Goal: Task Accomplishment & Management: Complete application form

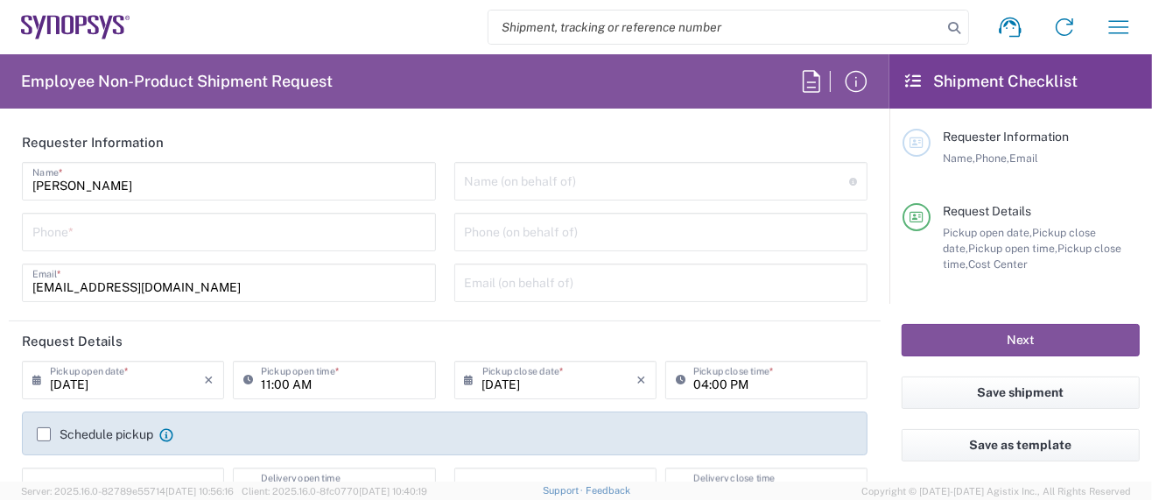
type input "Department"
type input "[GEOGRAPHIC_DATA]"
type input "US01, SG, MSIP2, R&D 510464"
type input "Delivered at Place"
type input "[US_STATE]"
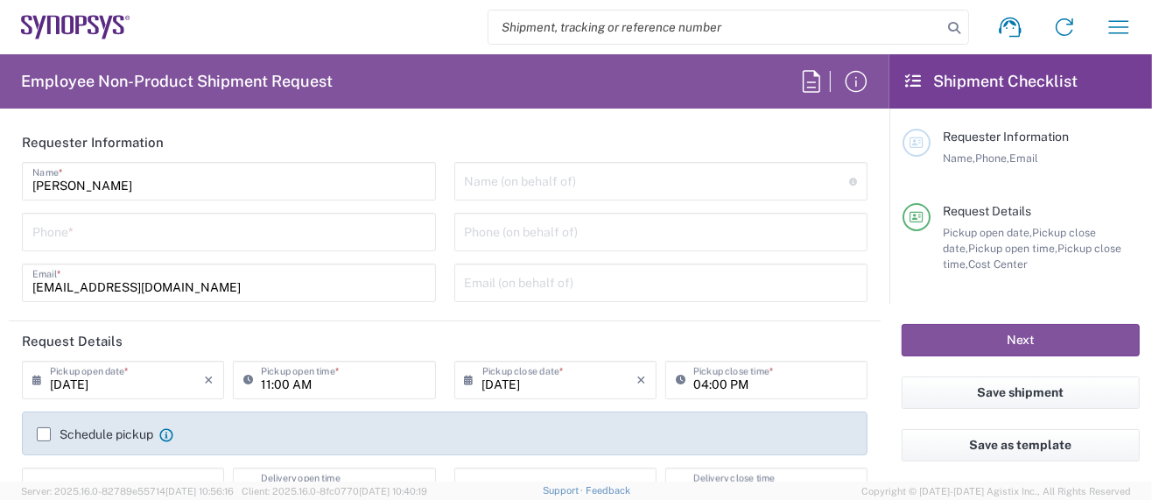
type input "[GEOGRAPHIC_DATA]"
type input "Hillsboro US03"
click at [129, 233] on input "tel" at bounding box center [228, 230] width 393 height 31
type input "9722582580"
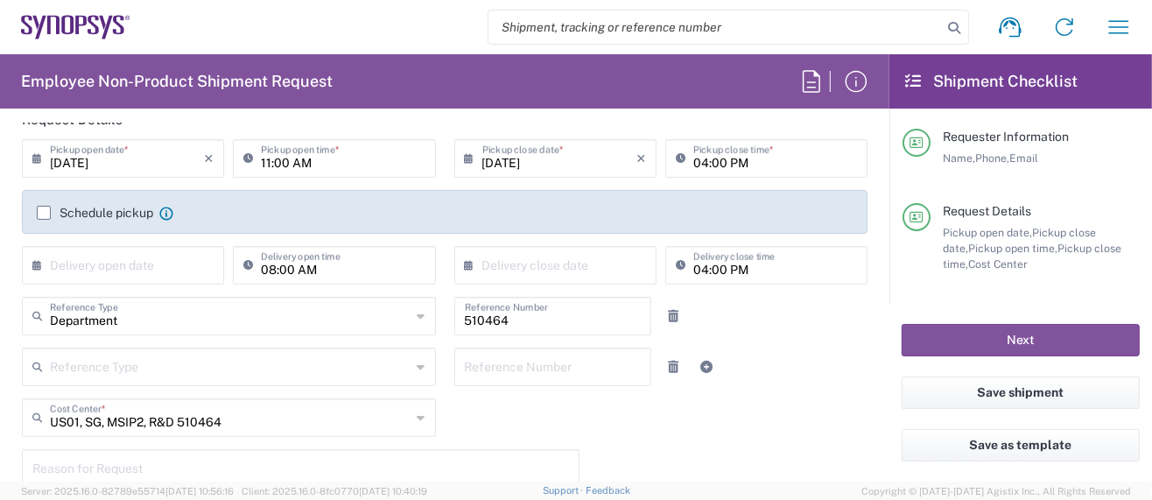
scroll to position [349, 0]
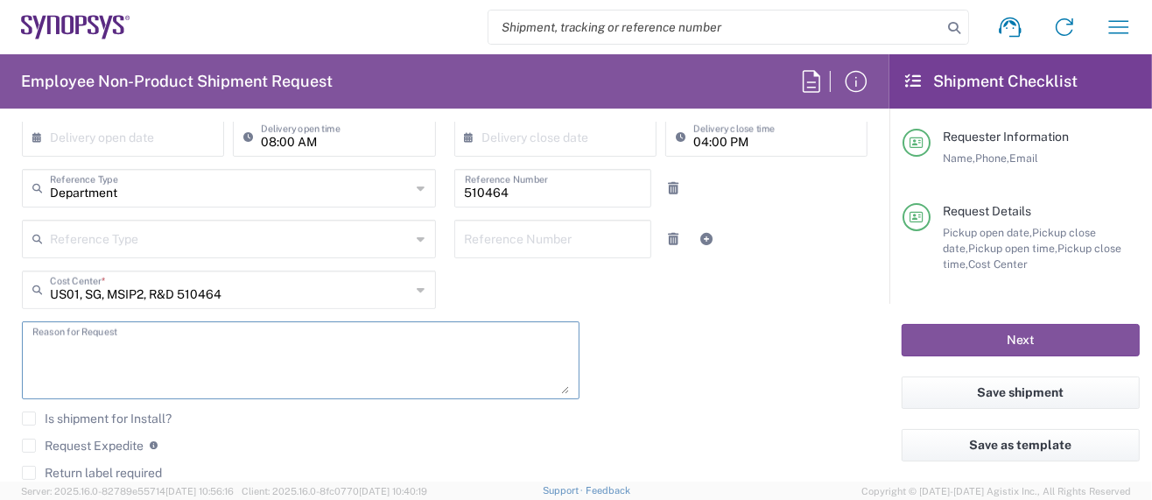
click at [112, 354] on textarea at bounding box center [300, 359] width 536 height 67
type textarea "Please ship FedEx overnight per [PERSON_NAME]."
click at [23, 438] on label "Request Expedite" at bounding box center [83, 445] width 122 height 14
click at [29, 445] on input "Request Expedite" at bounding box center [29, 445] width 0 height 0
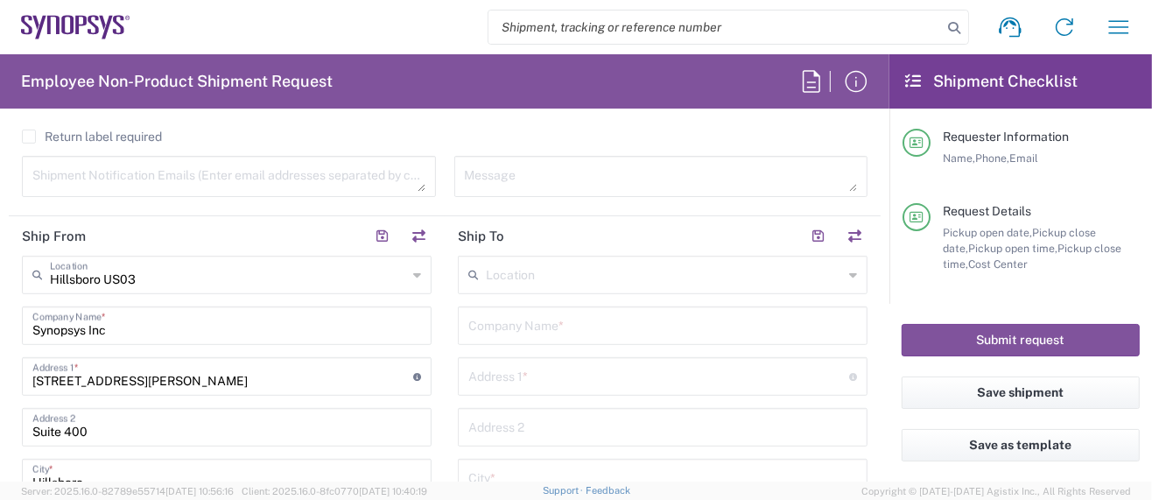
scroll to position [700, 0]
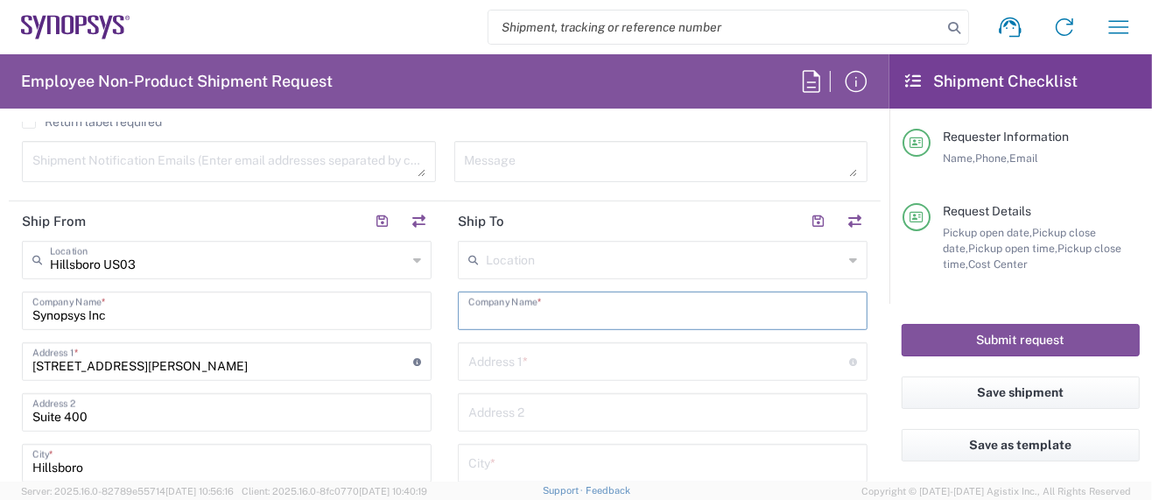
click at [468, 315] on input "text" at bounding box center [662, 309] width 389 height 31
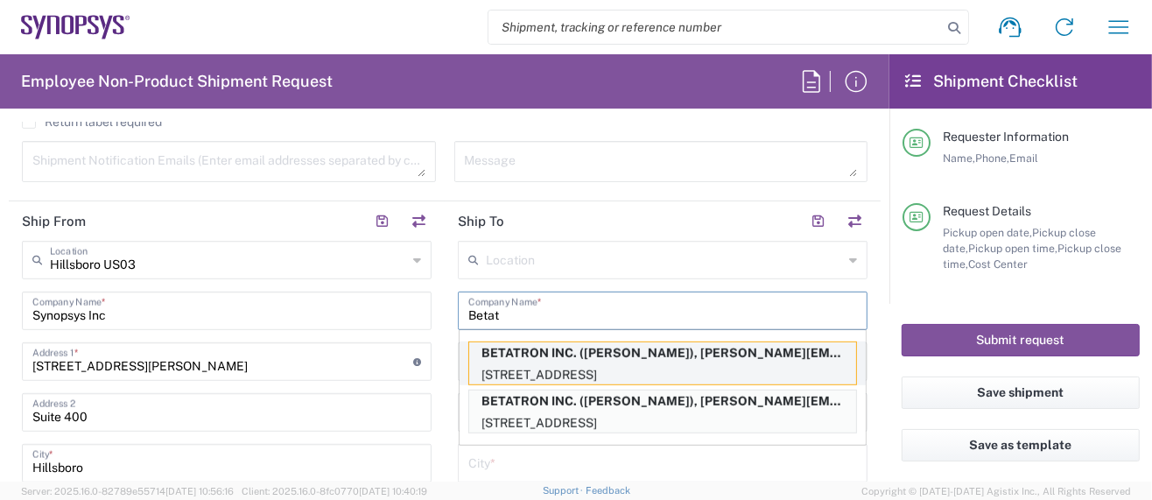
click at [548, 342] on p "BETATRON INC. ([PERSON_NAME]), [PERSON_NAME][EMAIL_ADDRESS][PERSON_NAME][DOMAIN…" at bounding box center [662, 353] width 387 height 22
type input "BETATRON INC."
type input "[GEOGRAPHIC_DATA]"
type input "[GEOGRAPHIC_DATA][PERSON_NAME]"
type input "[US_STATE]"
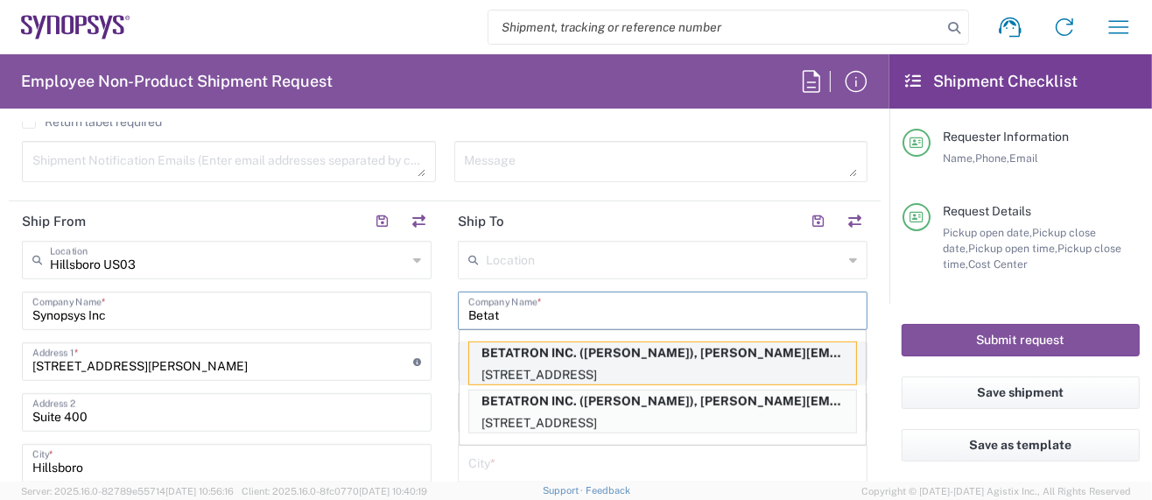
type input "95131"
type input "[PERSON_NAME]"
type input "4088061431"
type input "[PERSON_NAME][EMAIL_ADDRESS][PERSON_NAME][DOMAIN_NAME]"
click at [549, 345] on input "[GEOGRAPHIC_DATA]" at bounding box center [658, 360] width 381 height 31
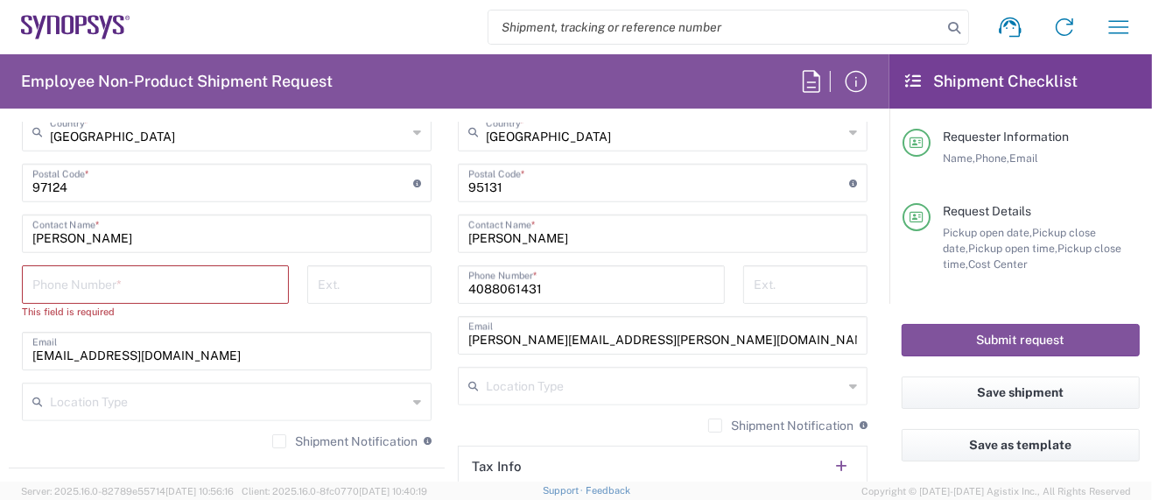
scroll to position [1166, 0]
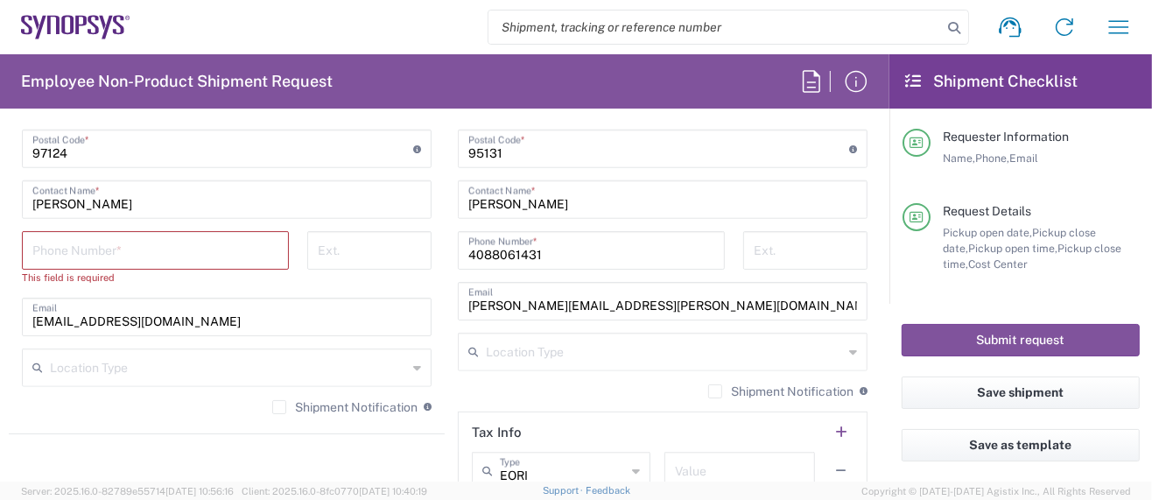
click at [140, 251] on input "tel" at bounding box center [155, 249] width 246 height 31
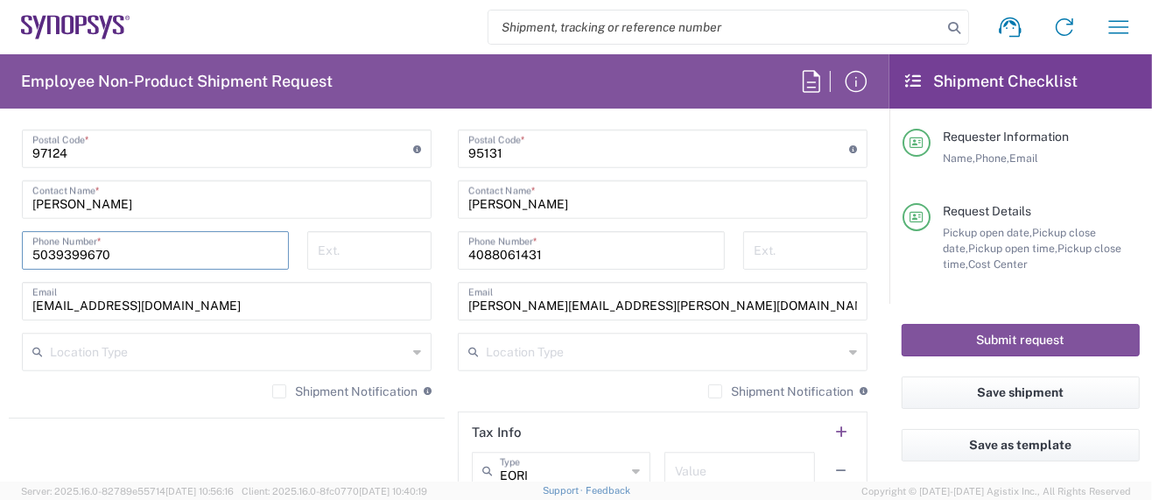
type input "5039399670"
click at [172, 212] on div "[PERSON_NAME] Contact Name *" at bounding box center [227, 199] width 410 height 39
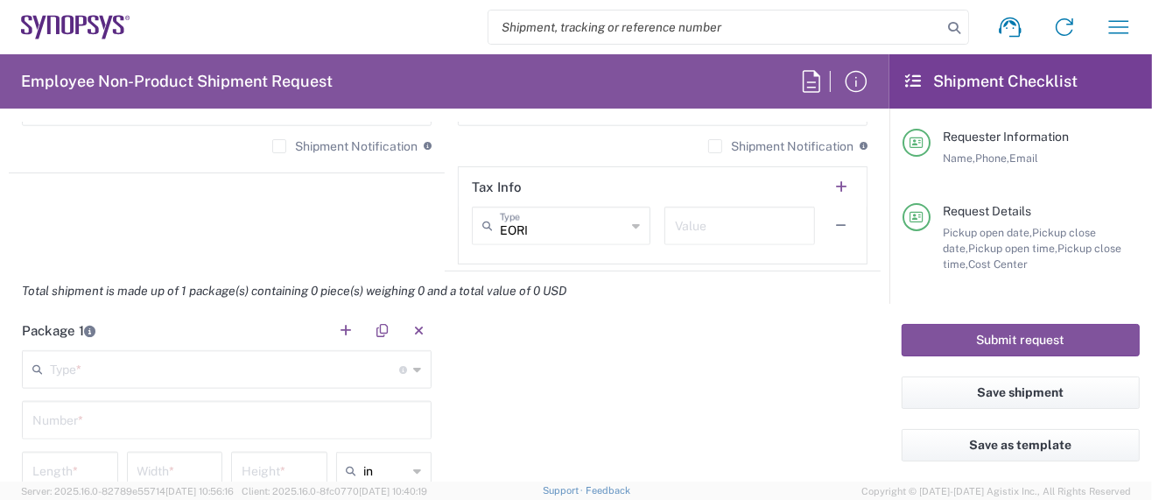
scroll to position [1517, 0]
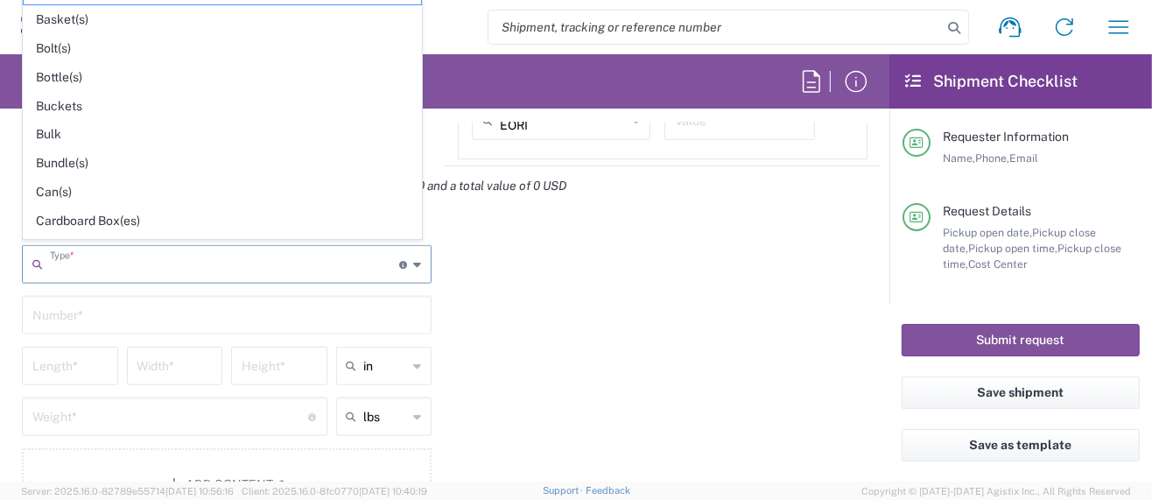
click at [159, 268] on input "text" at bounding box center [224, 263] width 349 height 31
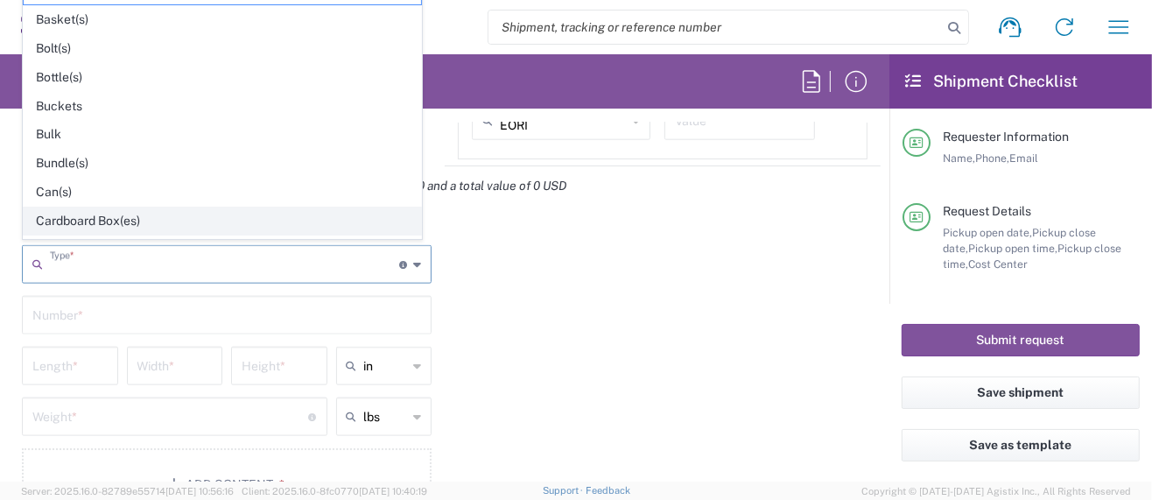
click at [116, 219] on span "Cardboard Box(es)" at bounding box center [222, 220] width 397 height 27
type input "Cardboard Box(es)"
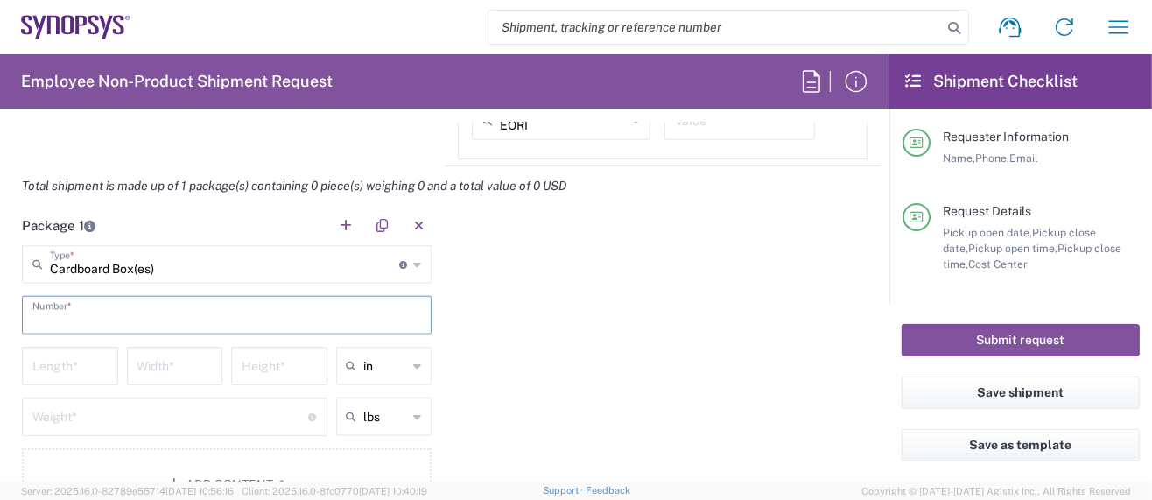
click at [103, 310] on input "text" at bounding box center [226, 313] width 389 height 31
type input "1"
click at [67, 363] on input "number" at bounding box center [69, 364] width 75 height 31
type input "18"
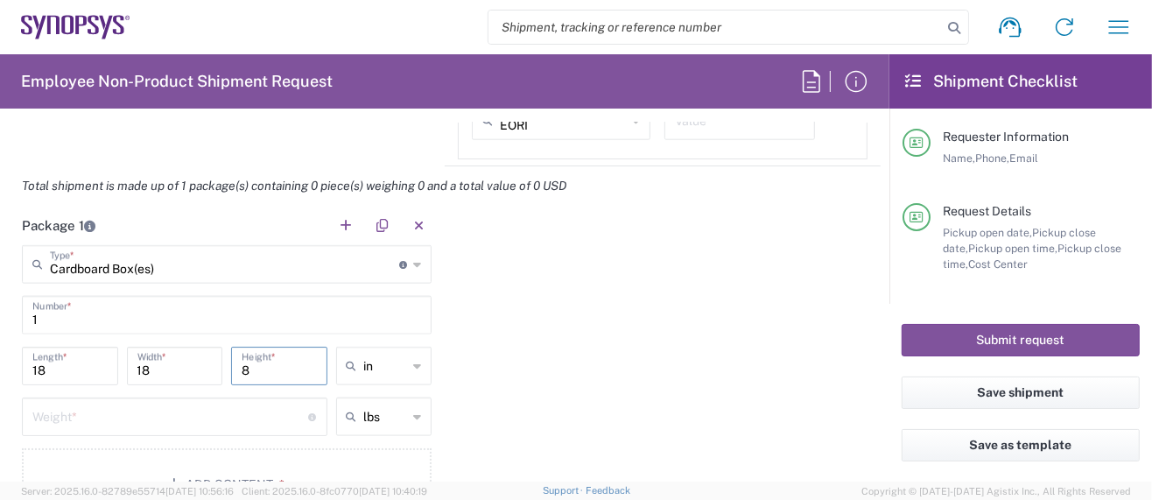
type input "8"
click at [140, 409] on input "number" at bounding box center [170, 415] width 277 height 31
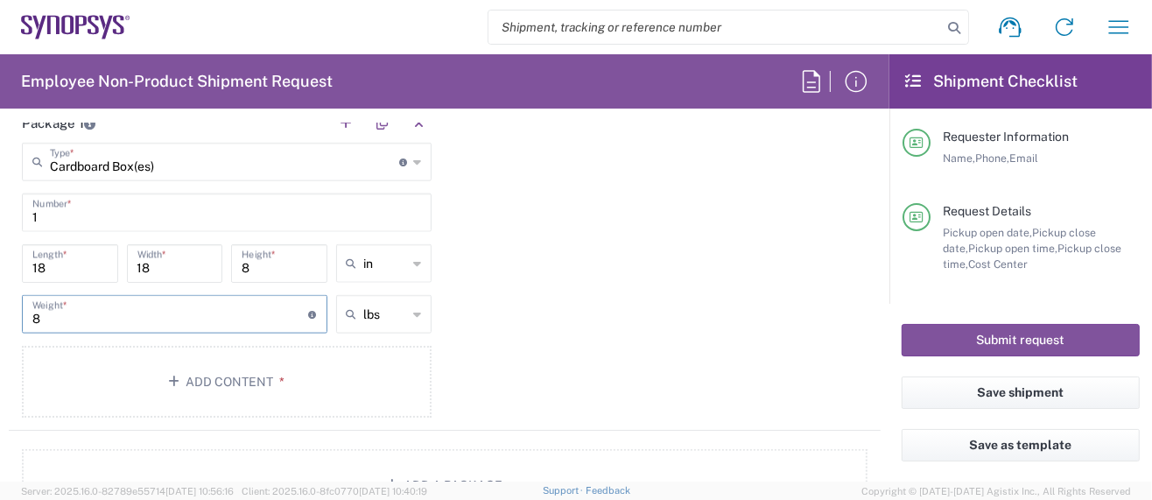
scroll to position [1633, 0]
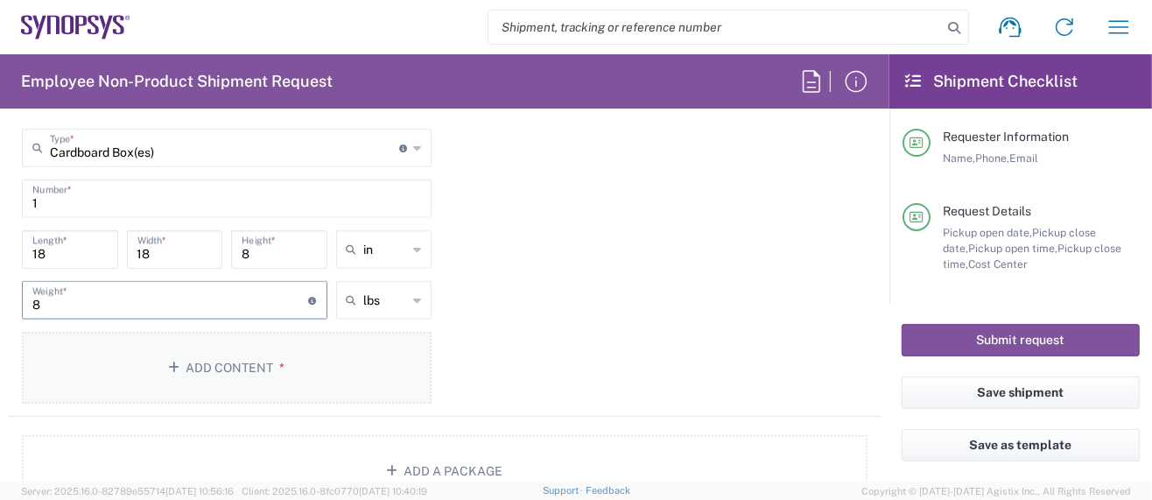
type input "8"
click at [195, 354] on button "Add Content *" at bounding box center [227, 368] width 410 height 72
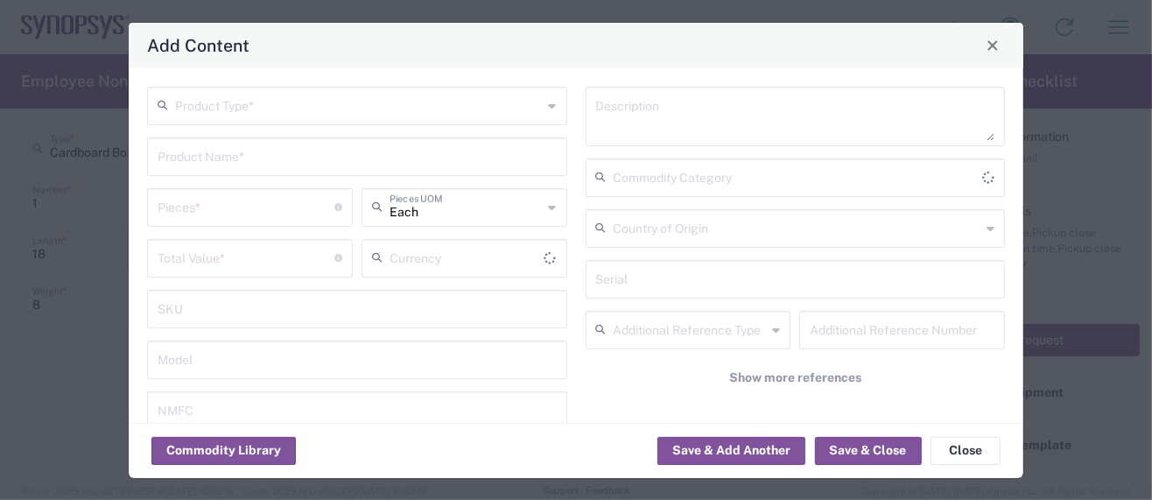
type input "US Dollar"
click at [242, 101] on input "text" at bounding box center [359, 104] width 368 height 31
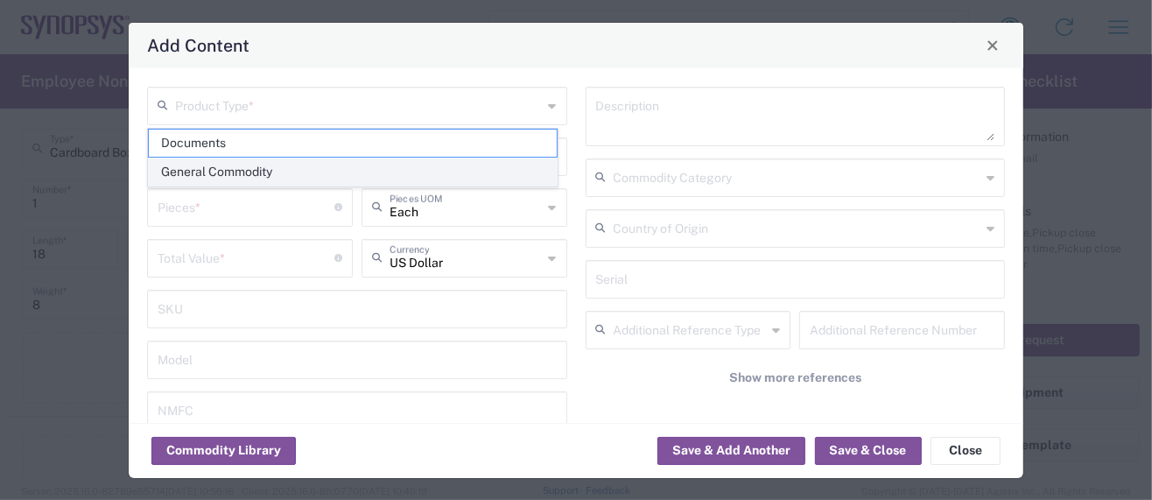
click at [237, 180] on span "General Commodity" at bounding box center [353, 171] width 408 height 27
type input "General Commodity"
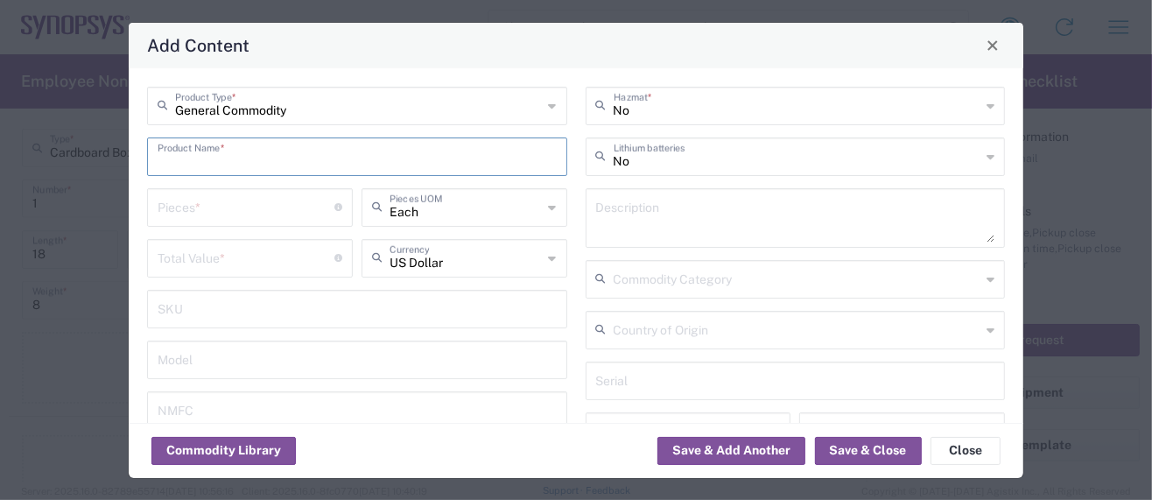
click at [227, 153] on input "text" at bounding box center [357, 155] width 399 height 31
click at [216, 156] on input "text" at bounding box center [357, 155] width 399 height 31
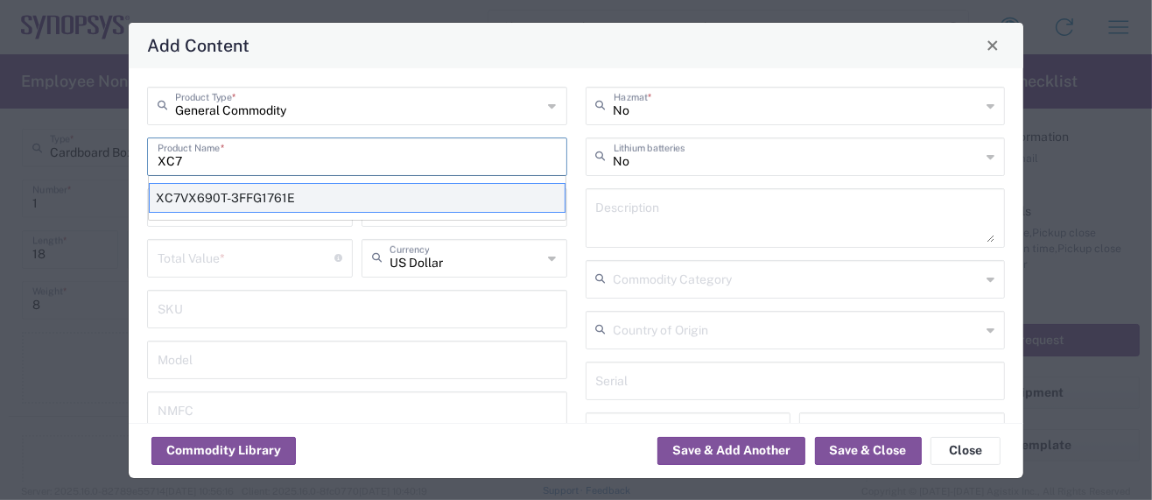
click at [232, 191] on div "XC7VX690T-3FFG1761E" at bounding box center [357, 198] width 417 height 30
type input "XC7VX690T-3FFG1761E"
type textarea "FPGA - Field Programmable Gate Array"
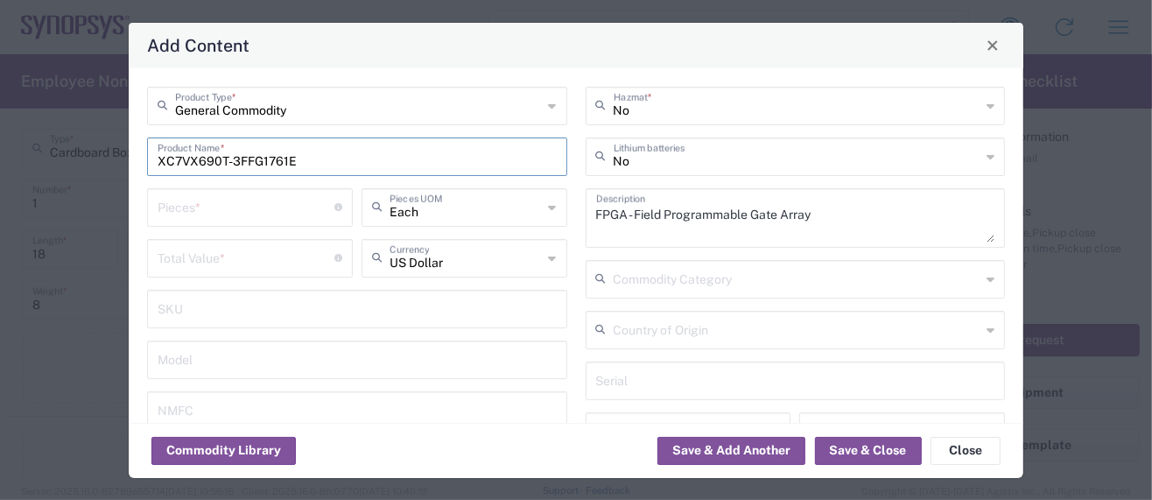
drag, startPoint x: 182, startPoint y: 160, endPoint x: 338, endPoint y: 178, distance: 156.7
click at [338, 178] on div "General Commodity Product Type * XC7VX690T-3FFG1761E Product Name * Pieces * Nu…" at bounding box center [357, 314] width 438 height 455
drag, startPoint x: 290, startPoint y: 166, endPoint x: 123, endPoint y: 155, distance: 166.7
click at [123, 155] on div "Add Content General Commodity Product Type * XC7K160T-1FBG676C Product Name * P…" at bounding box center [576, 250] width 1152 height 500
type input "XC7K160T-1FBG676C"
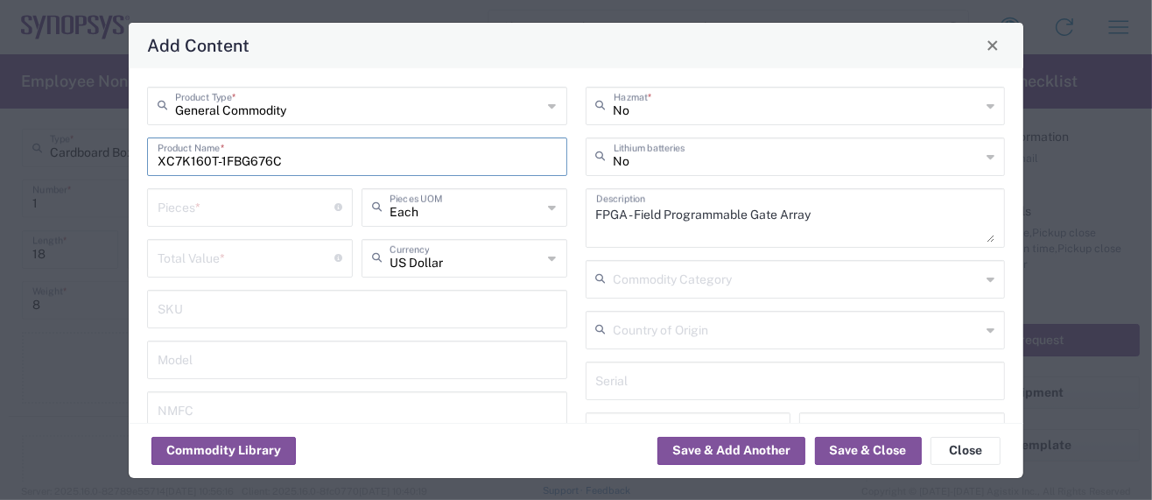
click at [205, 210] on input "number" at bounding box center [246, 206] width 177 height 31
type input "1"
click at [175, 254] on input "number" at bounding box center [246, 257] width 177 height 31
paste input "289.00"
drag, startPoint x: 165, startPoint y: 209, endPoint x: 134, endPoint y: 209, distance: 30.6
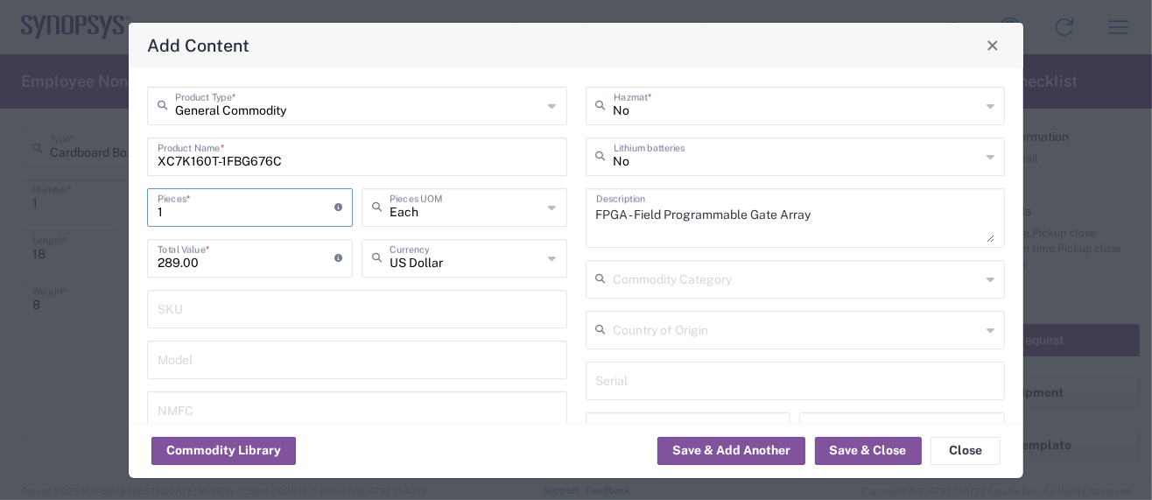
click at [134, 209] on div "General Commodity Product Type * XC7K160T-1FBG676C Product Name * 1 Pieces * Nu…" at bounding box center [576, 245] width 894 height 354
type input "289"
type input "12"
type input "3468"
type input "121"
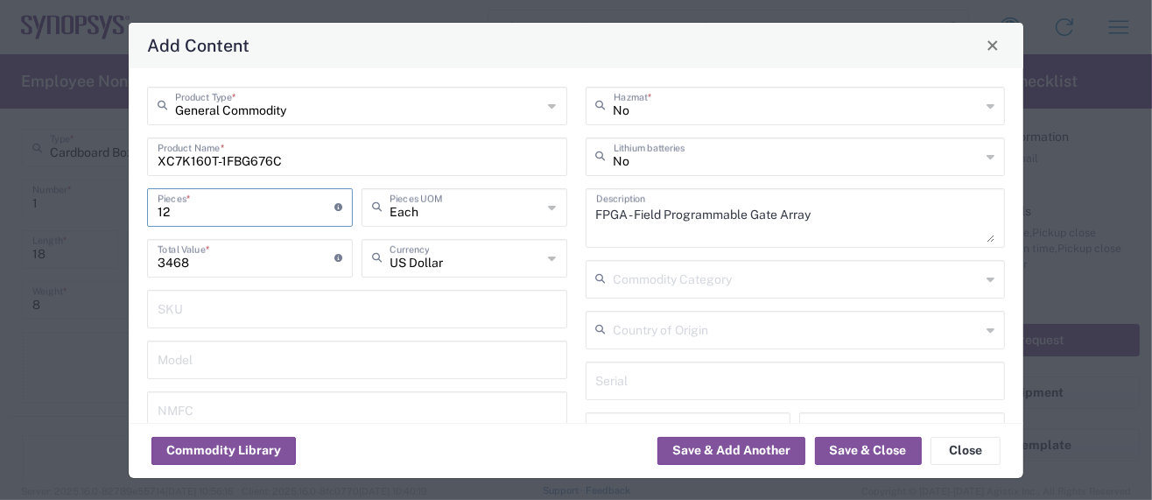
type input "34969"
type input "121"
click at [774, 450] on button "Save & Add Another" at bounding box center [731, 451] width 148 height 28
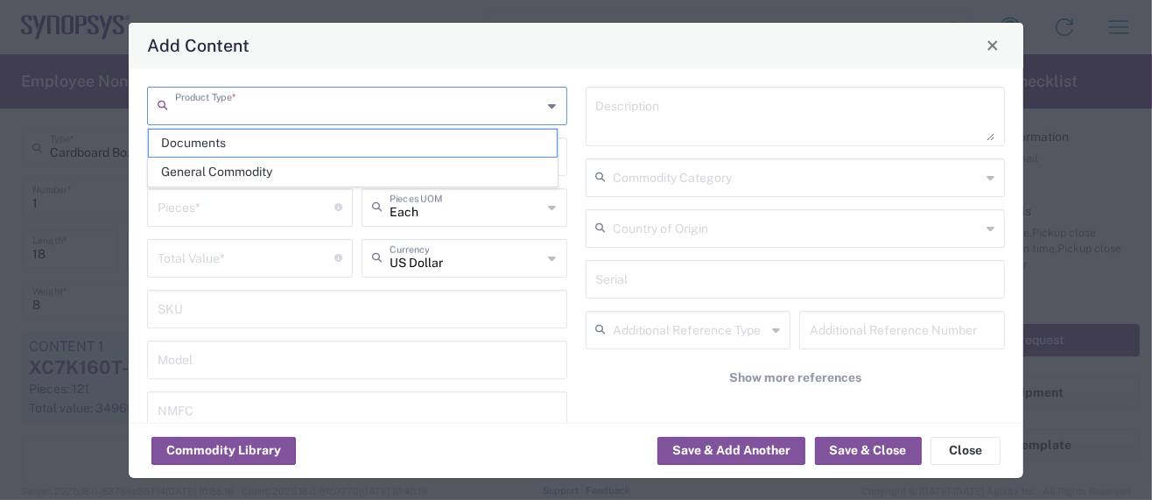
click at [247, 117] on input "text" at bounding box center [359, 104] width 368 height 31
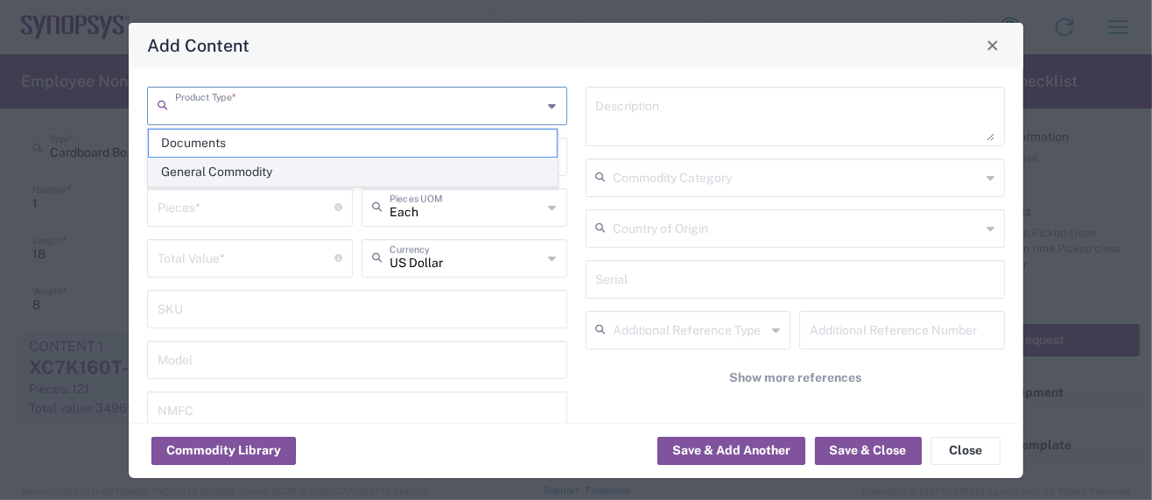
click at [231, 166] on span "General Commodity" at bounding box center [353, 171] width 408 height 27
type input "General Commodity"
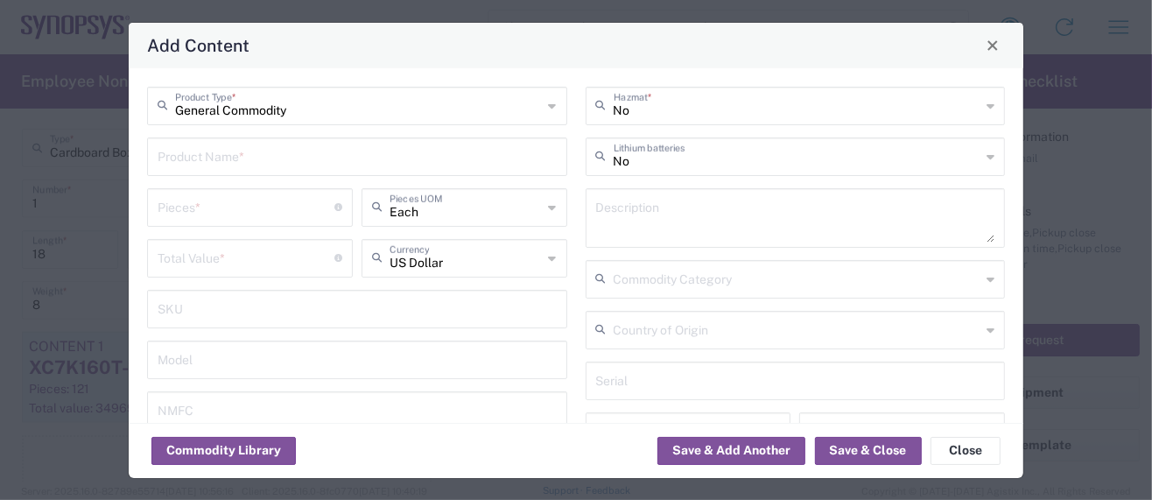
click at [236, 155] on input "text" at bounding box center [357, 155] width 399 height 31
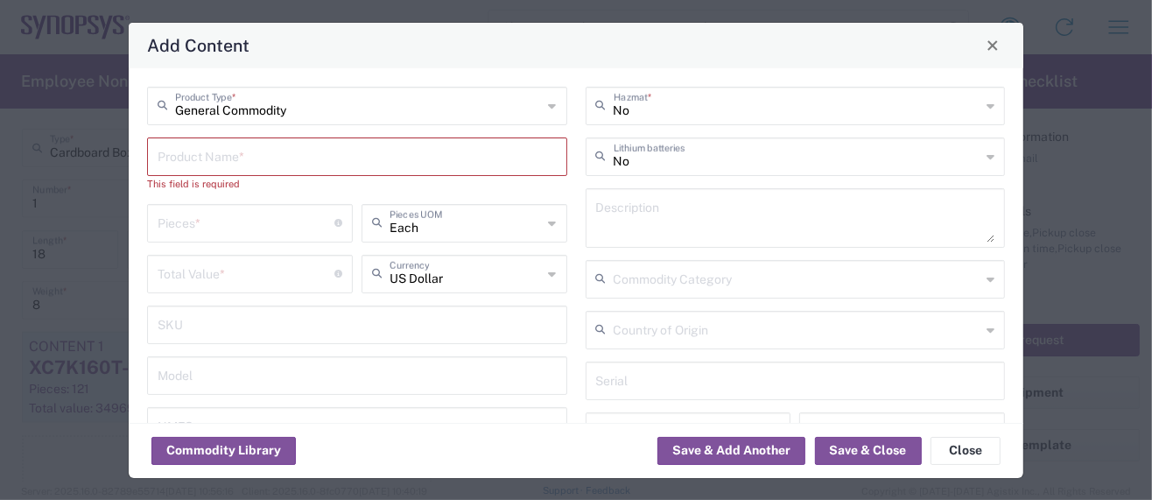
click at [235, 153] on input "text" at bounding box center [357, 155] width 399 height 31
click at [258, 156] on input "text" at bounding box center [357, 155] width 399 height 31
paste input "19S10H-40ML5"
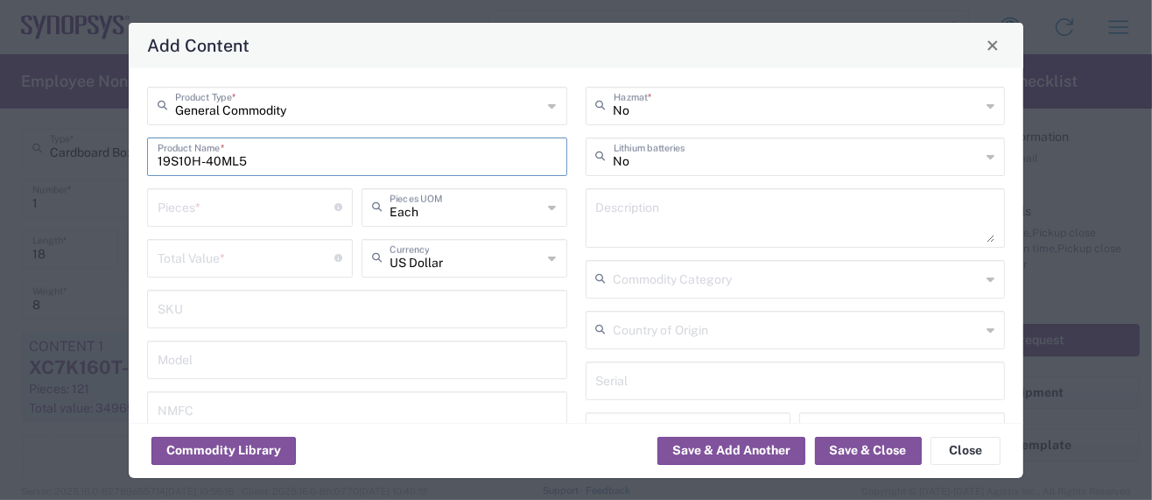
type input "19S10H-40ML5"
click at [596, 210] on textarea at bounding box center [795, 217] width 399 height 49
type textarea "RF Connector"
click at [203, 208] on input "number" at bounding box center [246, 206] width 177 height 31
type input "1"
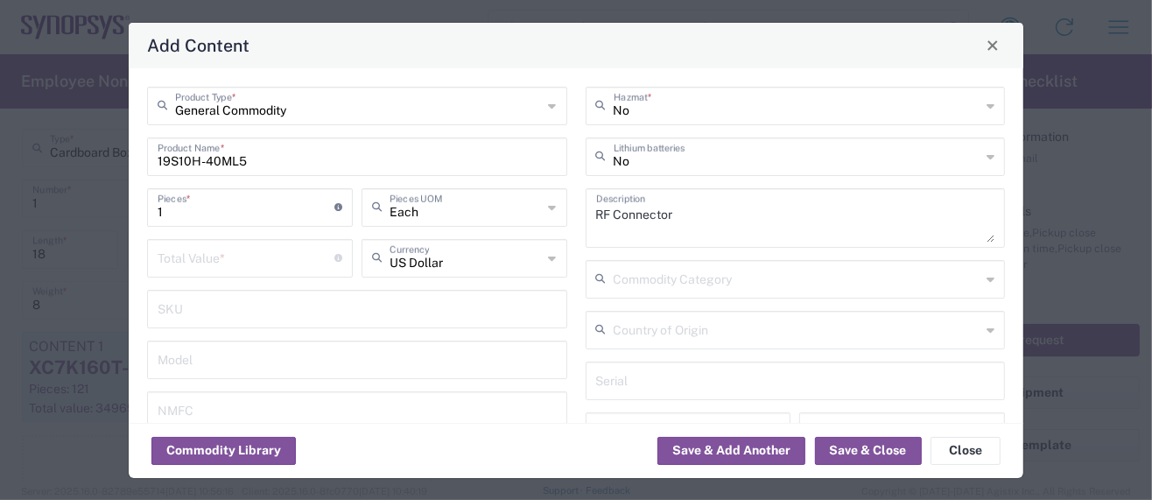
click at [200, 273] on div "Total Value * Total value of all the pieces" at bounding box center [250, 258] width 206 height 39
click at [204, 261] on input "number" at bounding box center [246, 257] width 177 height 31
type input "3.78"
drag, startPoint x: 175, startPoint y: 212, endPoint x: 136, endPoint y: 213, distance: 39.4
click at [136, 213] on div "General Commodity Product Type * 19S10H-40ML5 Product Name * 1 Pieces * Number …" at bounding box center [576, 245] width 894 height 354
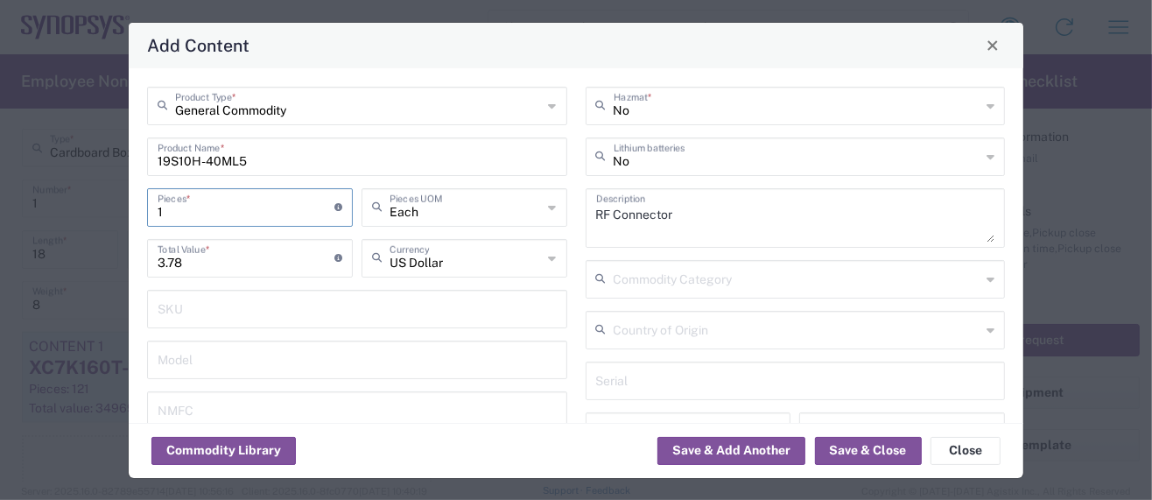
type input "2"
type input "7.56"
type input "20"
type input "75.6"
type input "200"
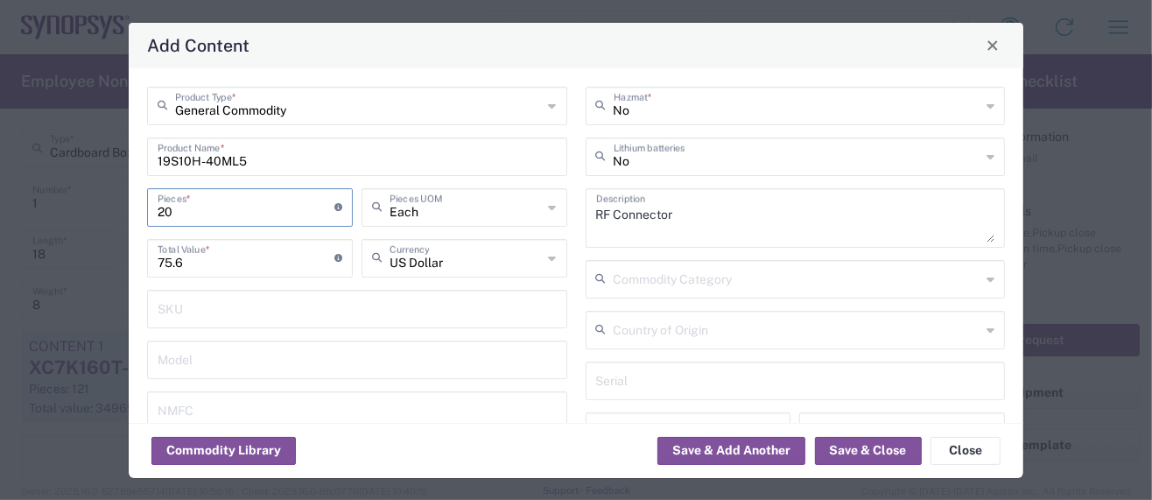
type input "756"
type input "2000"
type input "7560"
type input "2000"
click at [733, 447] on button "Save & Add Another" at bounding box center [731, 451] width 148 height 28
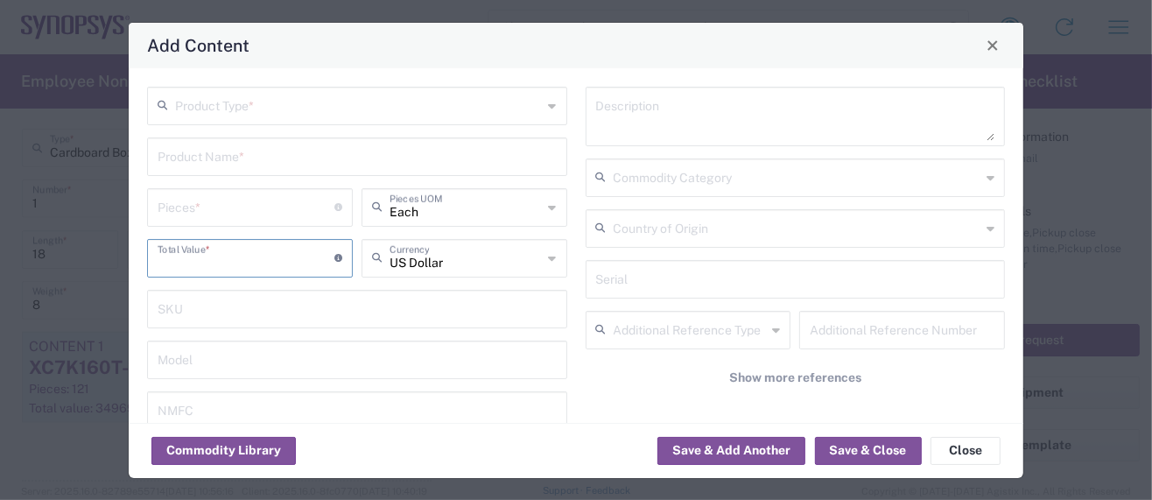
click at [217, 258] on input "number" at bounding box center [246, 257] width 177 height 31
paste input "0.00438"
type input "0.00438"
click at [200, 204] on input "number" at bounding box center [246, 206] width 177 height 31
type input "1"
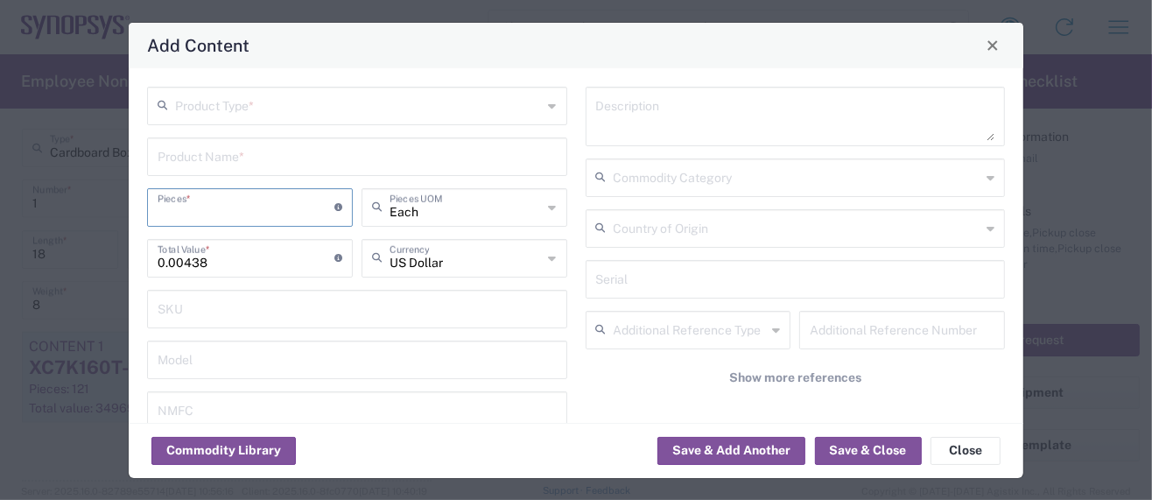
type input "0"
type input "1"
drag, startPoint x: 177, startPoint y: 262, endPoint x: 83, endPoint y: 263, distance: 93.6
click at [83, 263] on div "Add Content Product Type * Product Name * 1 Pieces * Number of pieces inside al…" at bounding box center [576, 250] width 1152 height 500
paste input ".00438"
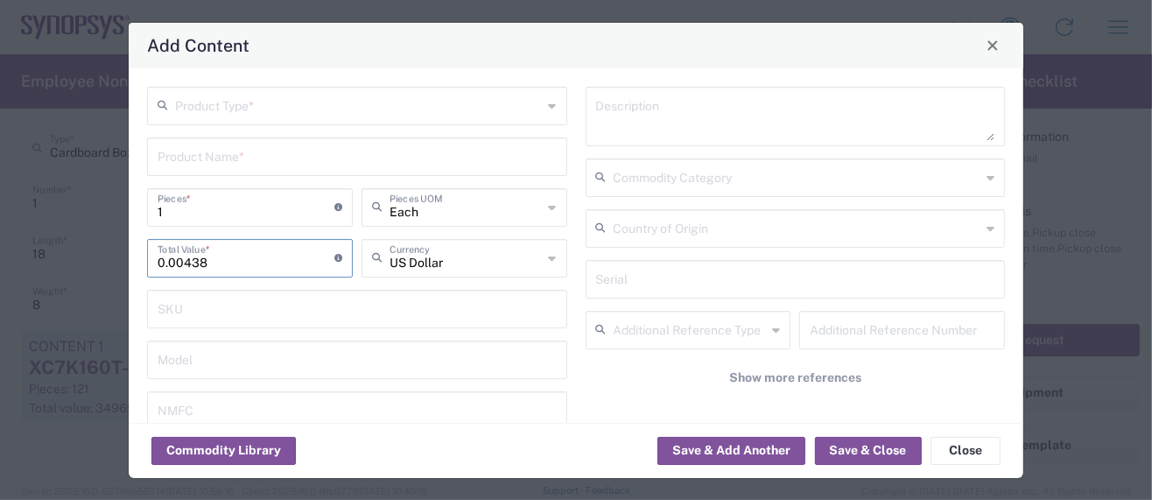
type input "0.00438"
click at [163, 207] on input "1" at bounding box center [246, 206] width 177 height 31
type input "10"
type input "0.04"
type input "100"
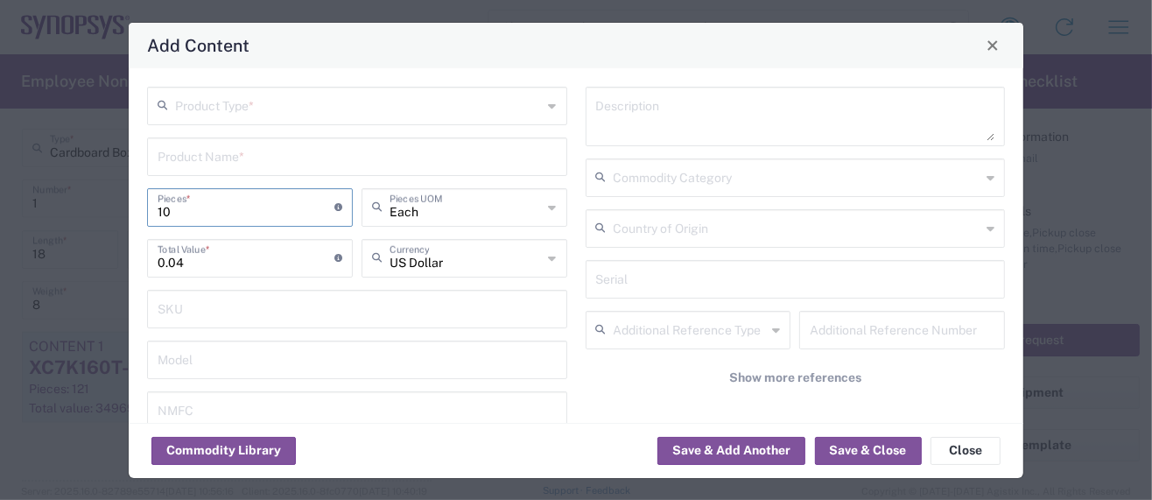
type input "0.4"
type input "1000"
type input "4"
type input "10000"
type input "40"
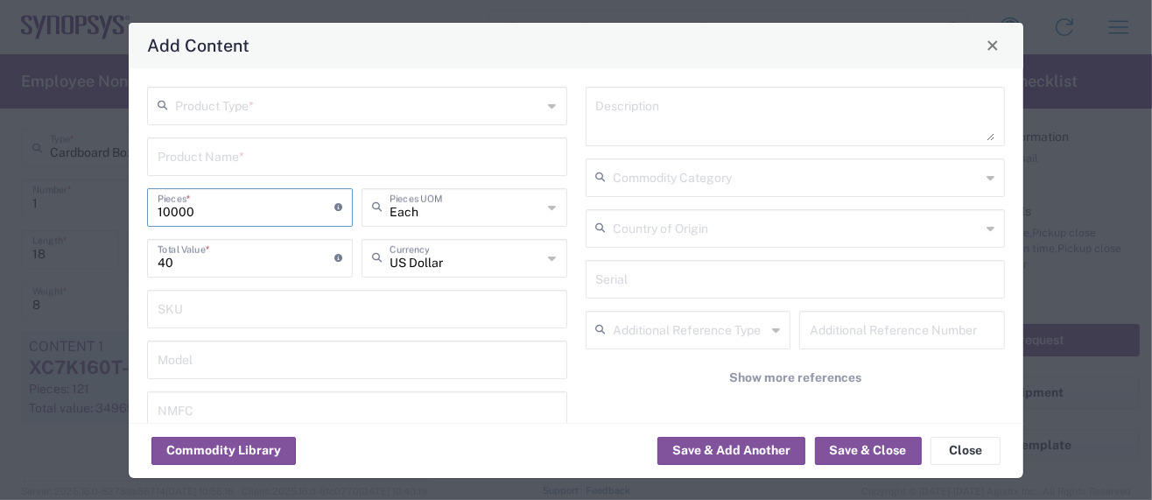
type input "10000"
click at [250, 109] on input "text" at bounding box center [359, 104] width 368 height 31
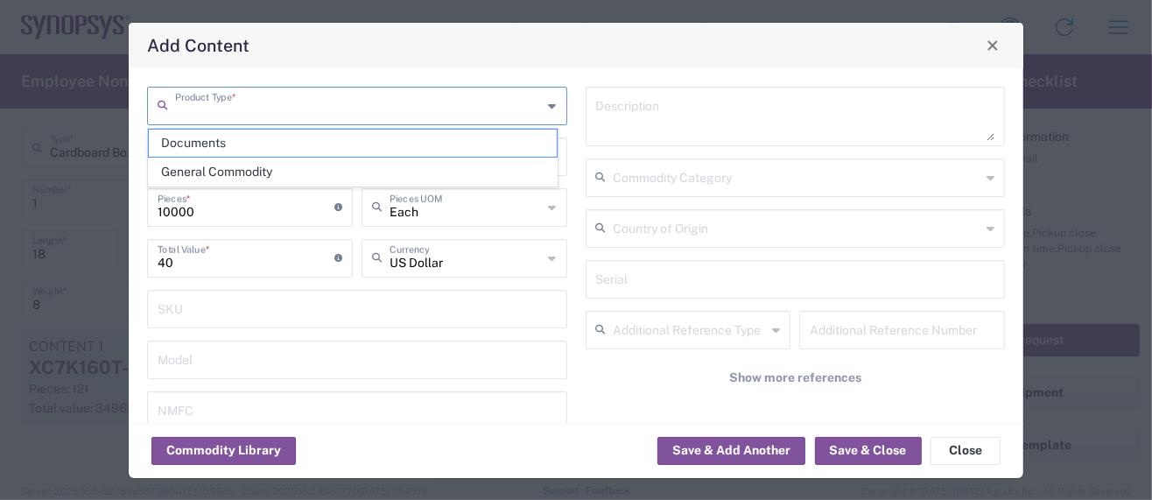
paste input "ERJ-2RKF1003X"
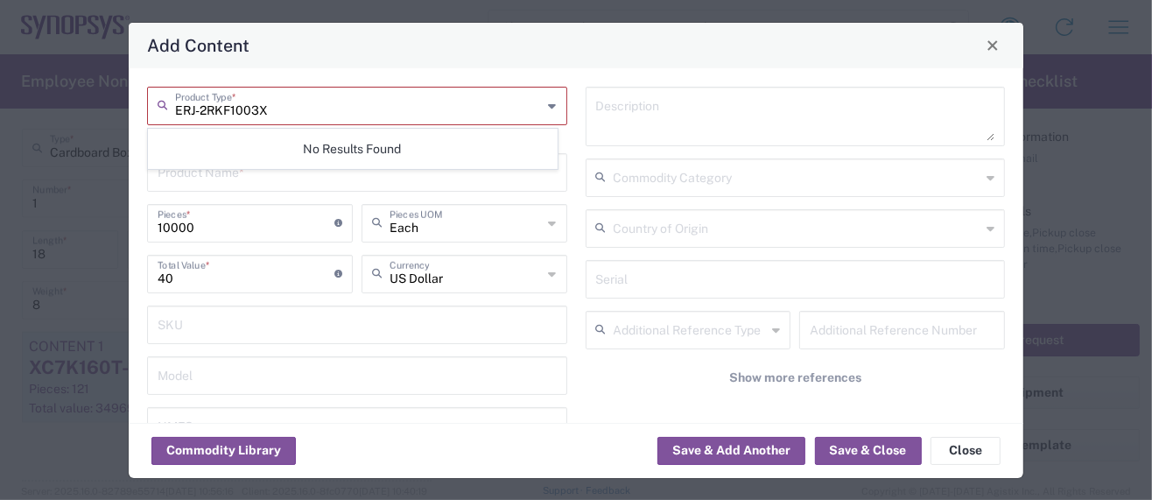
type input "ERJ-2RKF1003X"
click at [277, 152] on div "No Results Found" at bounding box center [353, 149] width 410 height 40
click at [246, 178] on input "text" at bounding box center [357, 171] width 399 height 31
paste input "ERJ-2RKF1003X"
type input "ERJ-2RKF1003X"
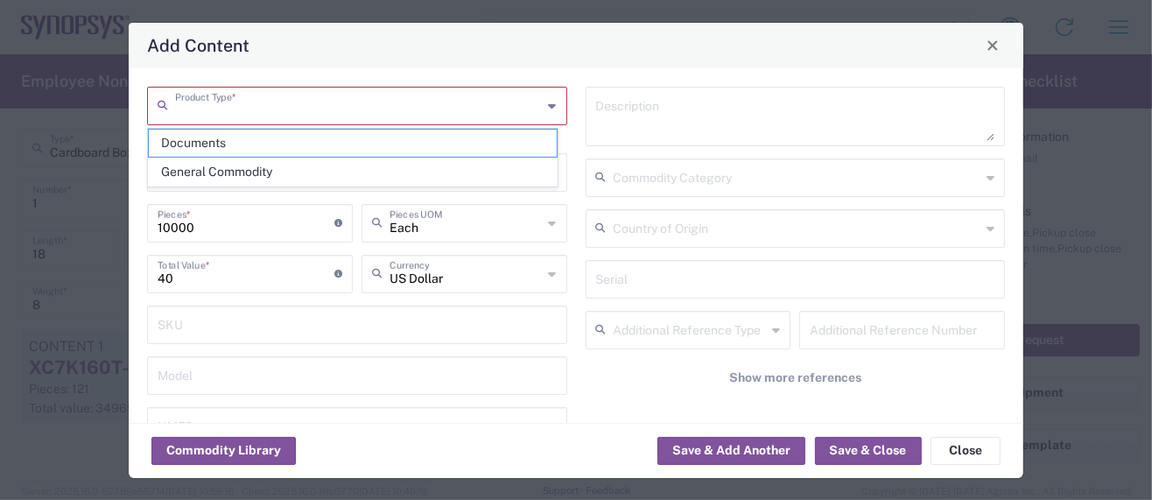
click at [264, 105] on input "text" at bounding box center [359, 104] width 368 height 31
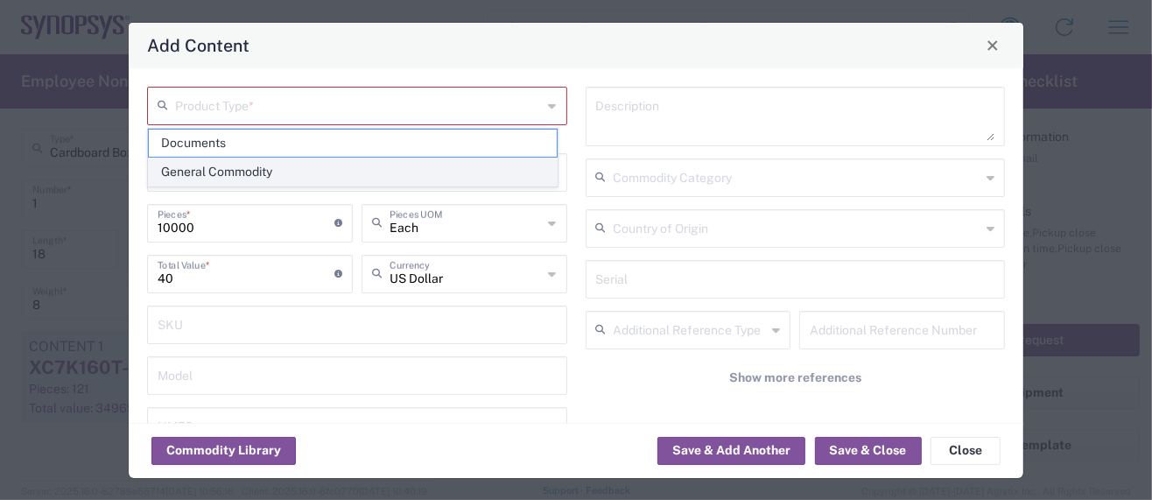
click at [249, 168] on span "General Commodity" at bounding box center [353, 171] width 408 height 27
type input "General Commodity"
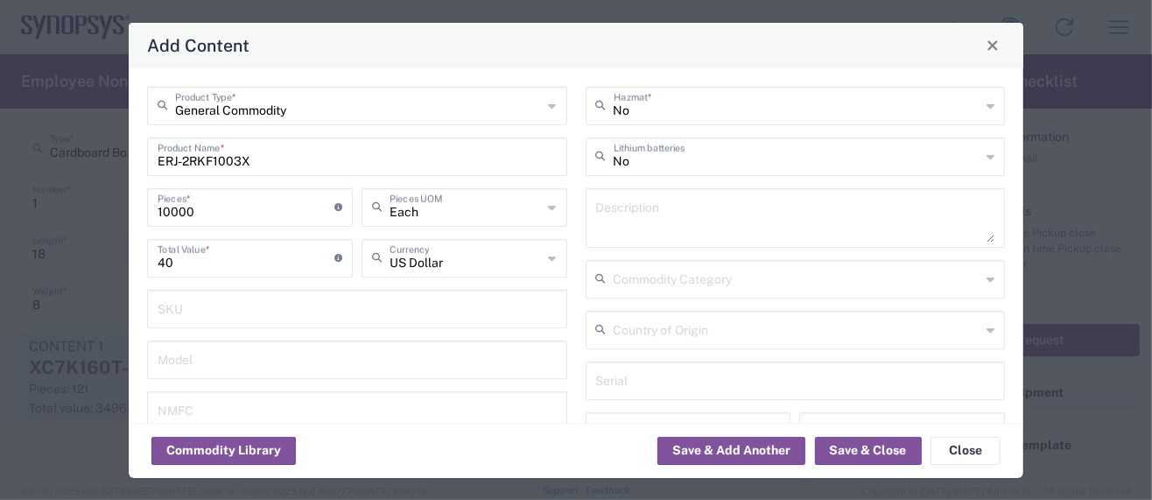
click at [585, 206] on div "Description" at bounding box center [795, 218] width 420 height 60
click at [596, 203] on textarea at bounding box center [795, 217] width 399 height 49
paste textarea "RES 100K OHM 1% 1/10W 0402"
type textarea "RES 100K OHM 1% 1/10W 0402"
click at [851, 445] on button "Save & Close" at bounding box center [868, 451] width 107 height 28
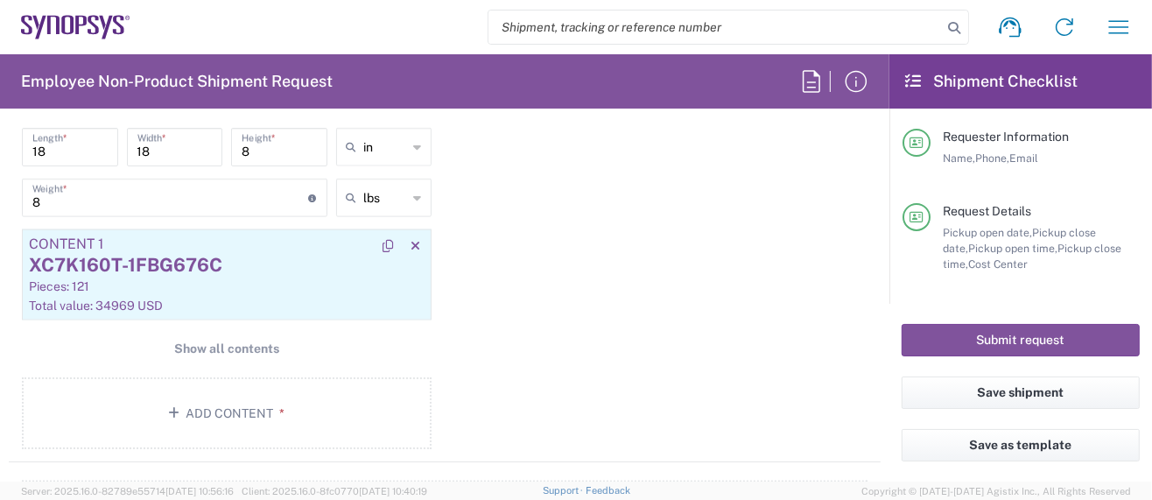
scroll to position [1749, 0]
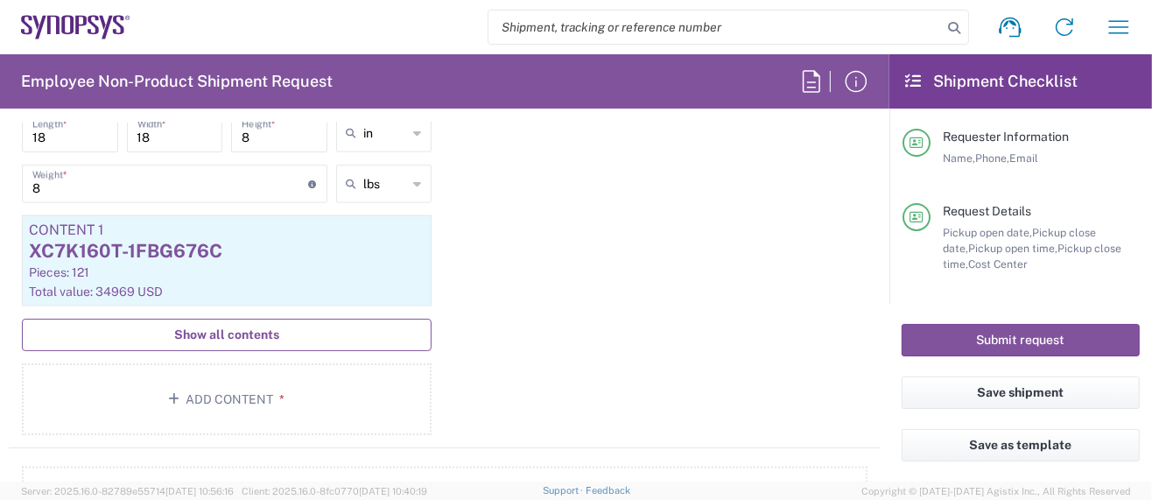
click at [190, 326] on span "Show all contents" at bounding box center [226, 334] width 105 height 17
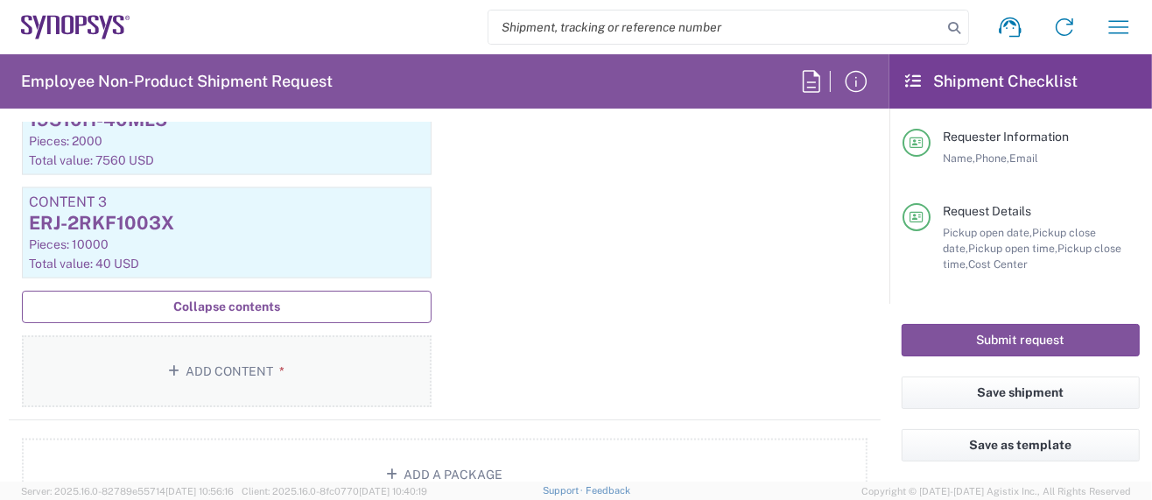
scroll to position [2100, 0]
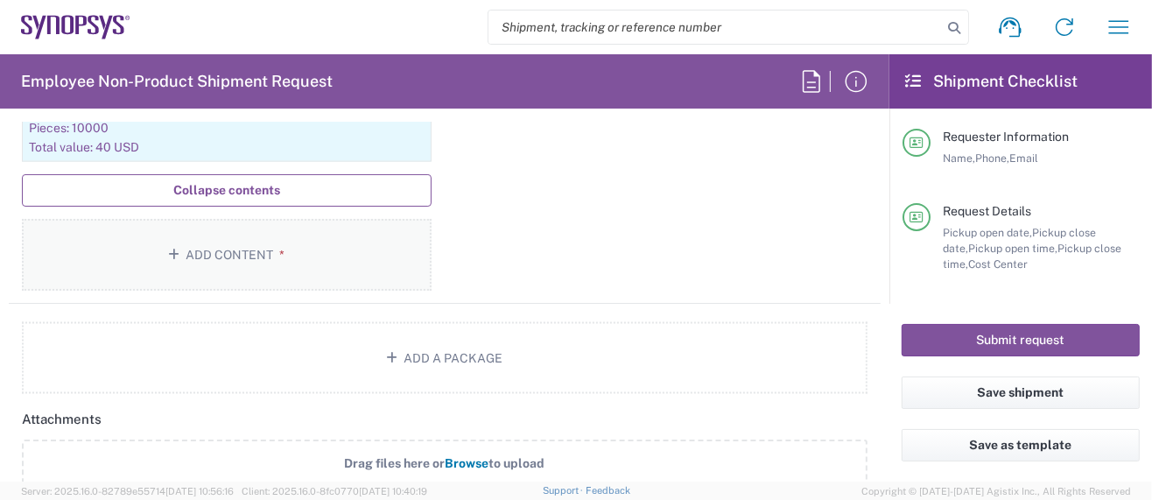
click at [236, 238] on button "Add Content *" at bounding box center [227, 255] width 410 height 72
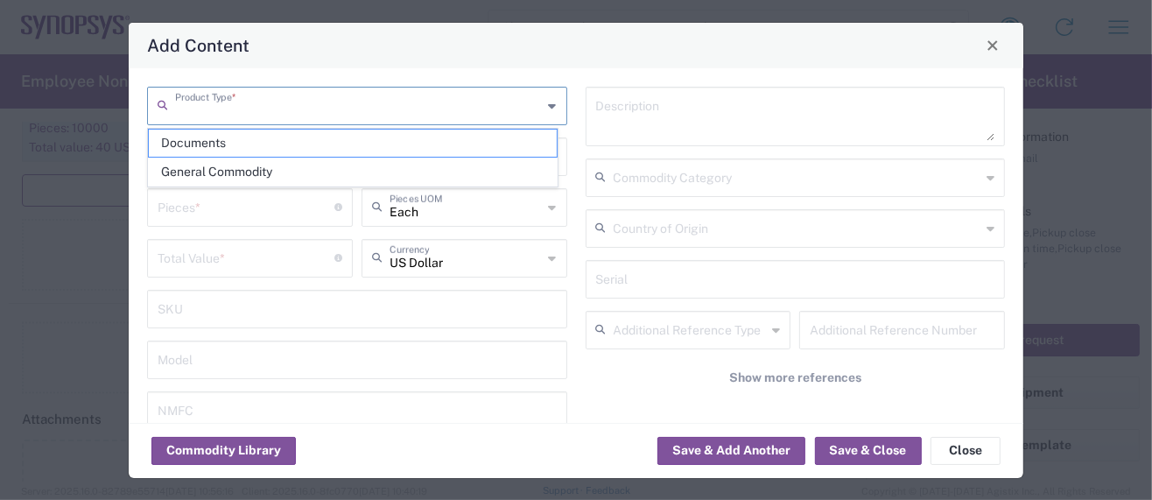
click at [238, 102] on input "text" at bounding box center [359, 104] width 368 height 31
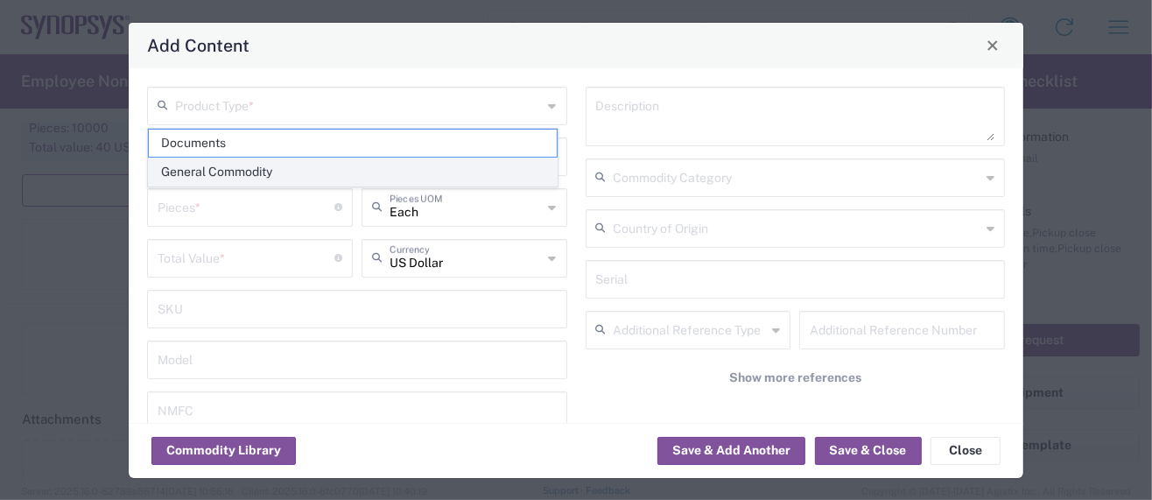
click at [238, 165] on span "General Commodity" at bounding box center [353, 171] width 408 height 27
type input "General Commodity"
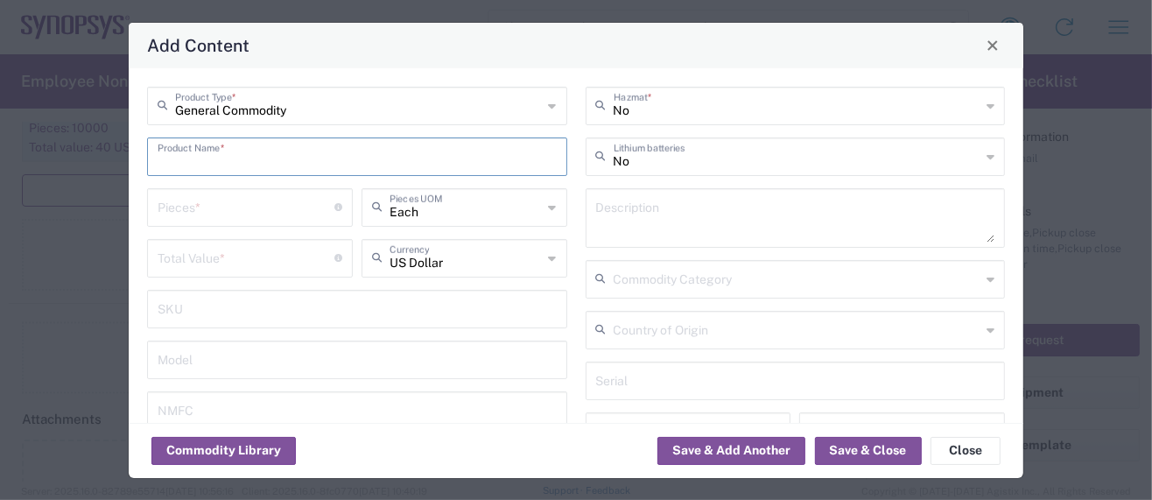
click at [244, 156] on input "text" at bounding box center [357, 155] width 399 height 31
drag, startPoint x: 147, startPoint y: 148, endPoint x: 156, endPoint y: 150, distance: 8.9
click at [149, 149] on div "Product Name *" at bounding box center [357, 156] width 420 height 39
click at [173, 155] on input "text" at bounding box center [357, 155] width 399 height 31
paste input "3. TXU0101DCKR"
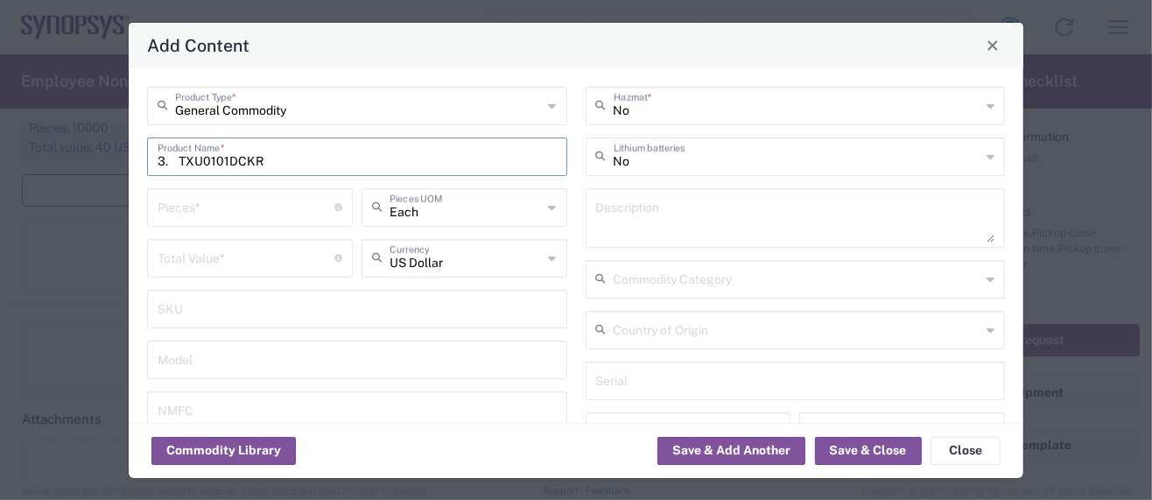
drag, startPoint x: 184, startPoint y: 158, endPoint x: 93, endPoint y: 158, distance: 91.0
click at [93, 158] on div "Add Content General Commodity Product Type * 3. TXU0101DCKR Product Name * Piec…" at bounding box center [576, 250] width 1152 height 500
type input "TXU0101DCKR"
click at [613, 213] on textarea at bounding box center [795, 217] width 399 height 49
paste textarea "Single channel fixed / Translation - Voltage Levels"
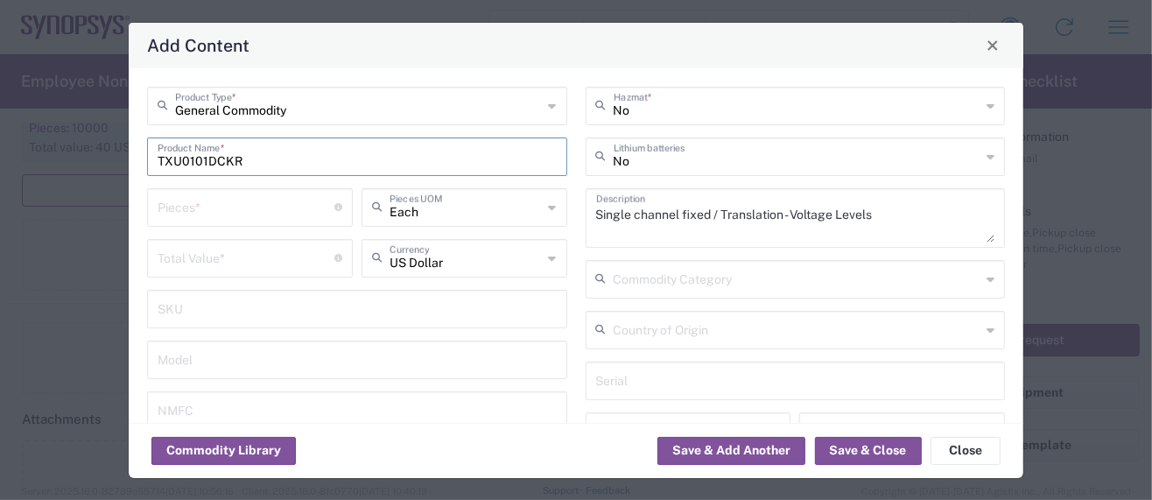
drag, startPoint x: 238, startPoint y: 165, endPoint x: 15, endPoint y: 141, distance: 224.4
click at [15, 141] on div "Add Content General Commodity Product Type * TXU0101DCKR Product Name * Pieces …" at bounding box center [576, 250] width 1152 height 500
drag, startPoint x: 800, startPoint y: 216, endPoint x: 407, endPoint y: 205, distance: 393.1
click at [406, 205] on div "General Commodity Product Type * TXU0101DCKR Product Name * Pieces * Number of …" at bounding box center [576, 314] width 876 height 455
paste textarea "Voltage Level Translator"
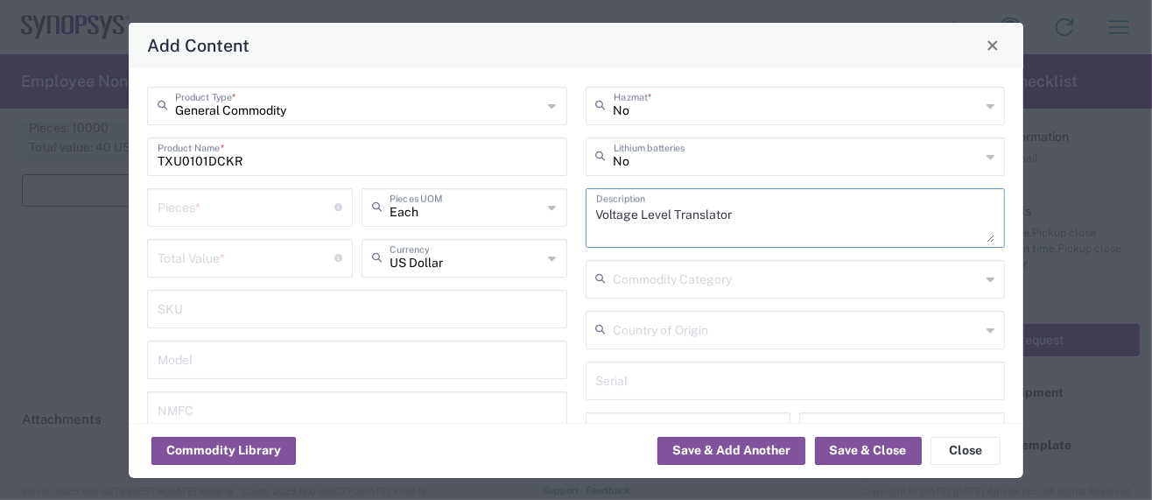
type textarea "Voltage Level Translator"
click at [169, 253] on input "number" at bounding box center [246, 257] width 177 height 31
paste input "0.28152"
type input "0.28152"
click at [174, 212] on input "number" at bounding box center [246, 206] width 177 height 31
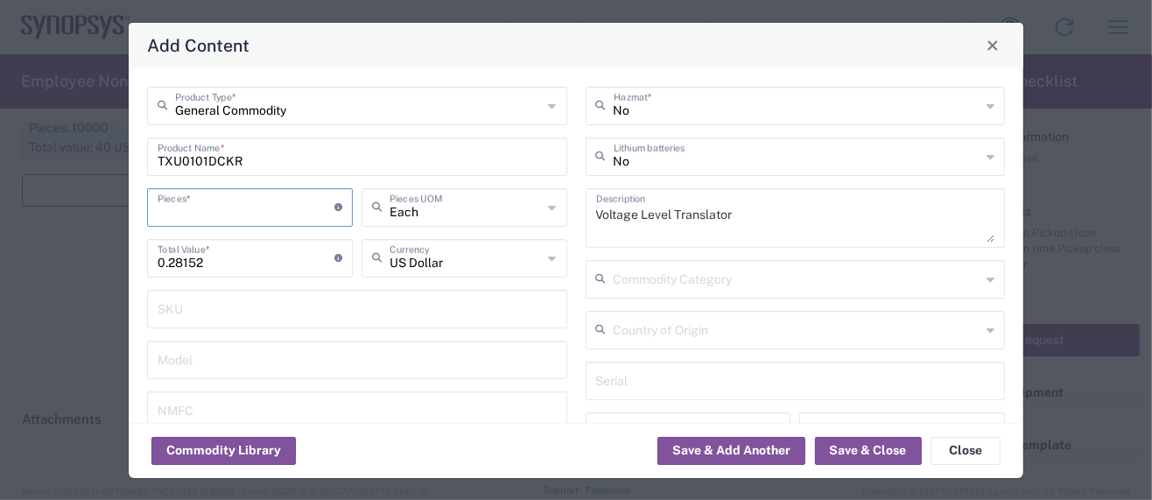
type input "1"
type input "0.28"
click at [177, 208] on input "1" at bounding box center [246, 206] width 177 height 31
type input "10"
type input "2.8"
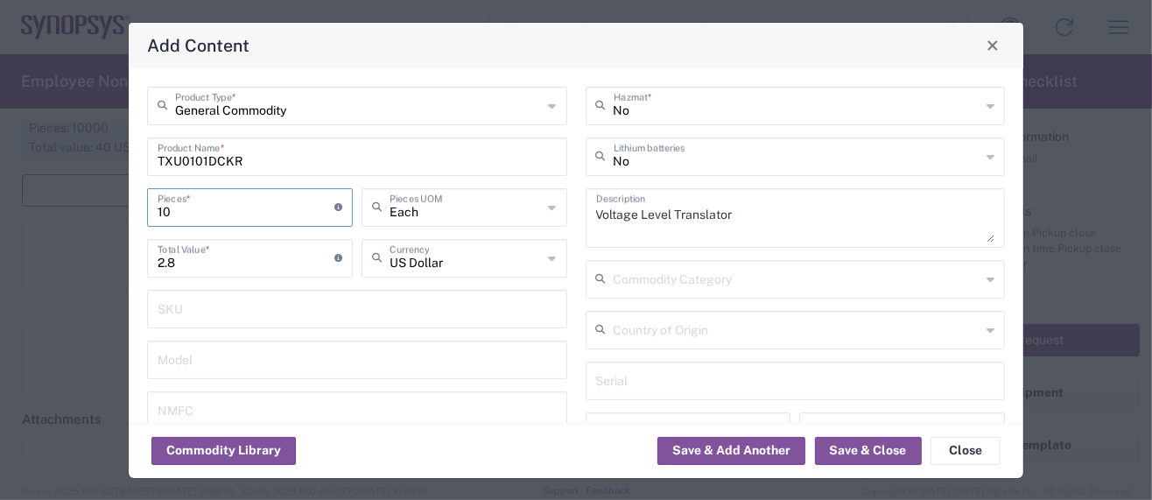
type input "100"
type input "28"
type input "1000"
type input "280"
type input "1000"
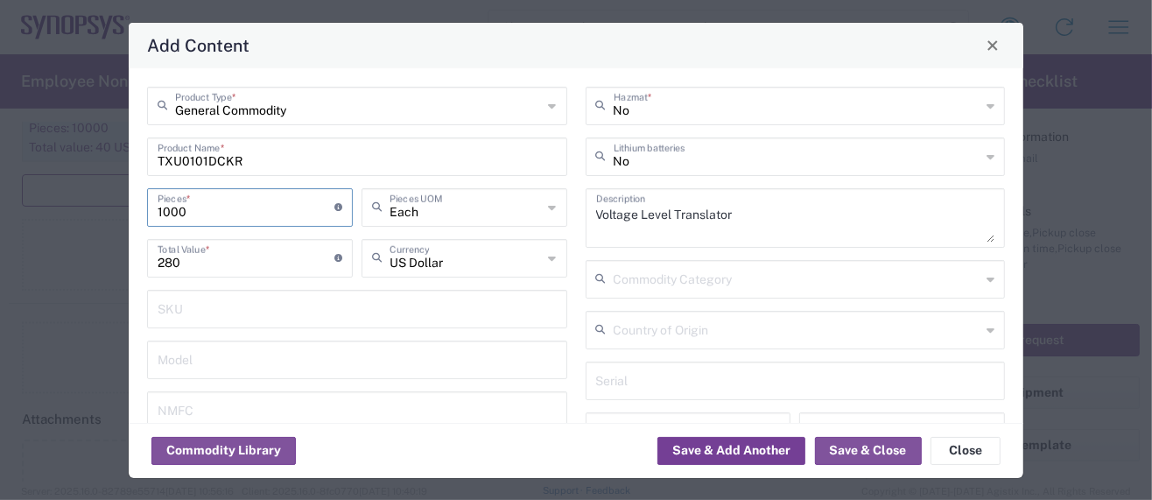
click at [779, 456] on button "Save & Add Another" at bounding box center [731, 451] width 148 height 28
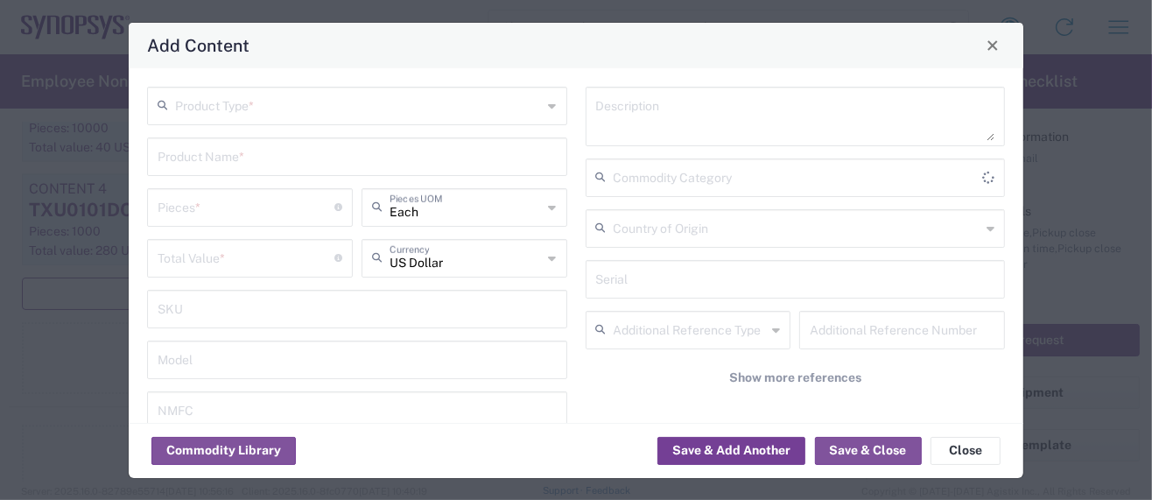
scroll to position [2203, 0]
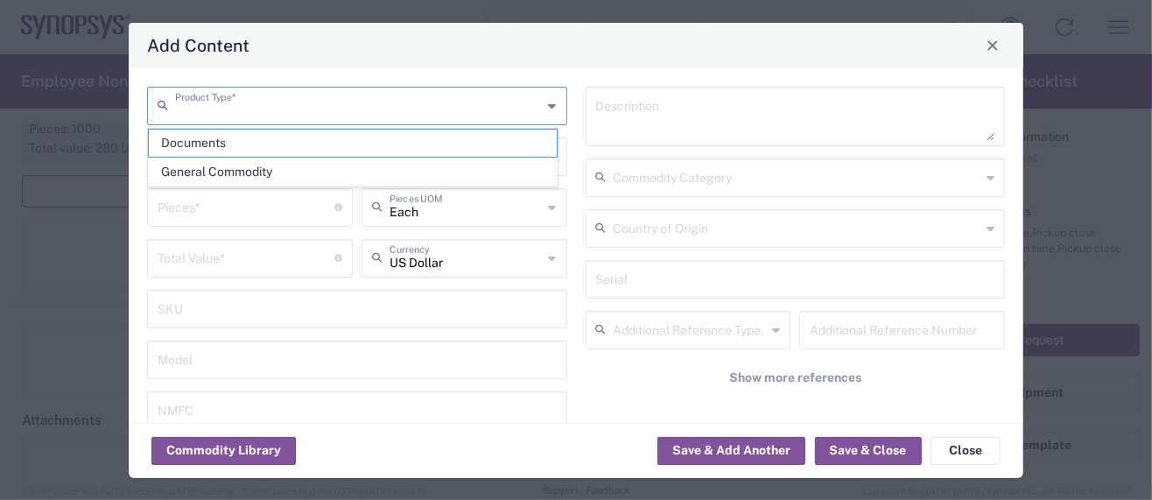
click at [324, 95] on input "text" at bounding box center [359, 104] width 368 height 31
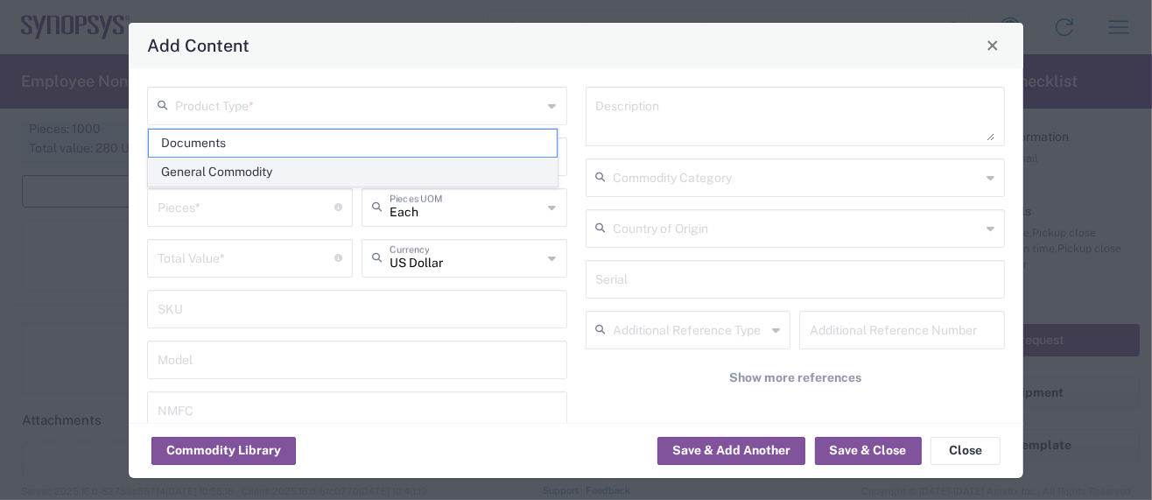
click at [205, 171] on span "General Commodity" at bounding box center [353, 171] width 408 height 27
type input "General Commodity"
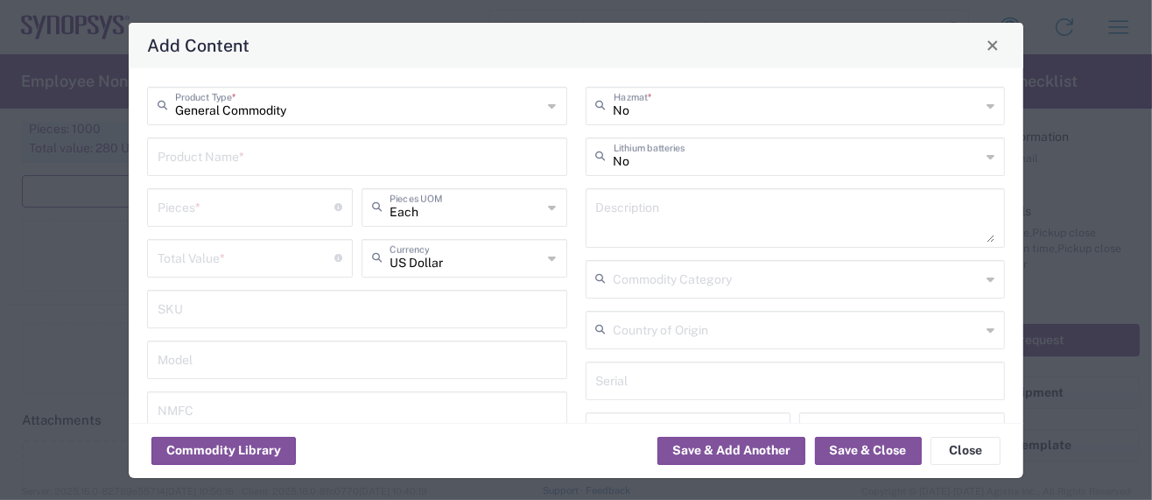
click at [195, 207] on input "number" at bounding box center [246, 206] width 177 height 31
type input "1"
click at [221, 257] on input "number" at bounding box center [246, 257] width 177 height 31
paste input "0.26367"
type input "0.26367"
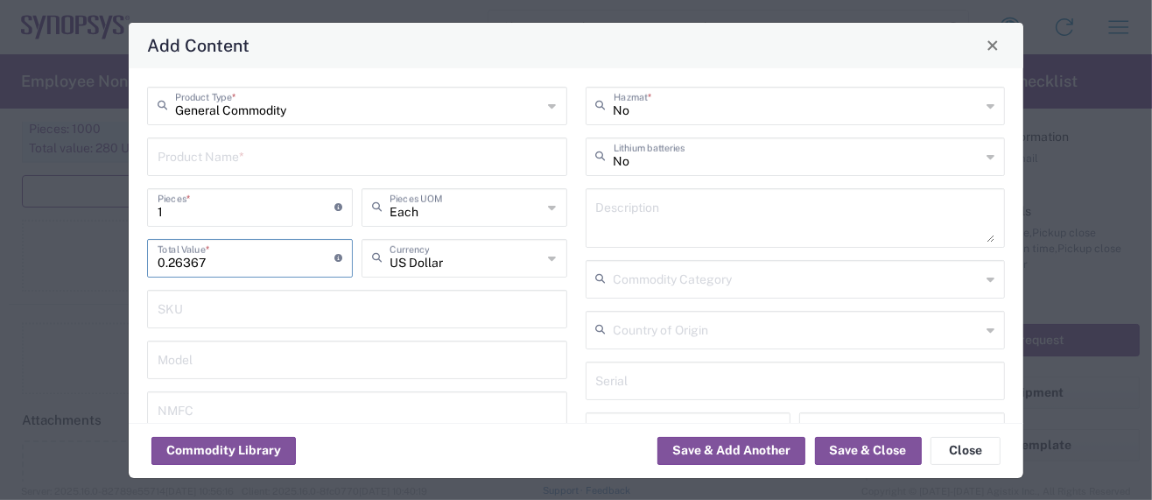
click at [198, 208] on input "1" at bounding box center [246, 206] width 177 height 31
type input "10"
type input "2.64"
type input "100"
type input "26.4"
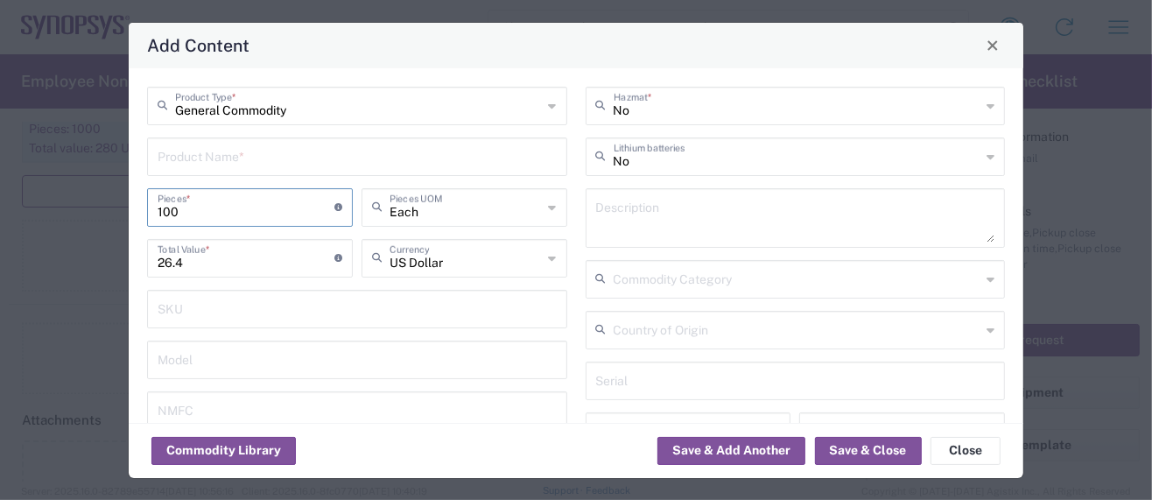
type input "1000"
type input "264"
type input "1000"
click at [609, 214] on textarea at bounding box center [795, 217] width 399 height 49
click at [684, 214] on textarea at bounding box center [795, 217] width 399 height 49
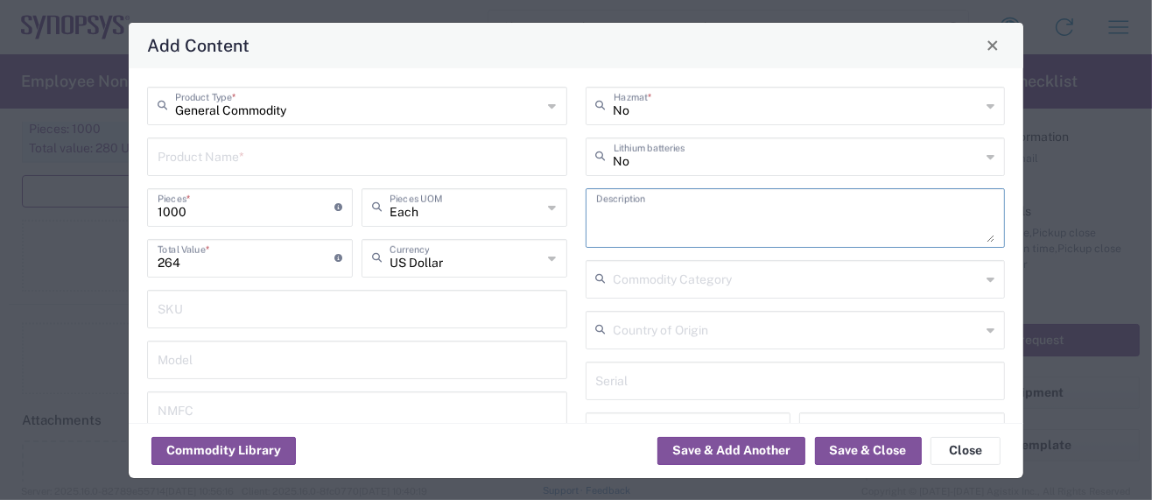
paste textarea "1MM UNINSULATED SHORTING PLUG"
type textarea "1MM UNINSULATED SHORTING PLUG"
click at [309, 157] on input "text" at bounding box center [357, 155] width 399 height 31
paste input "1. D3082-05"
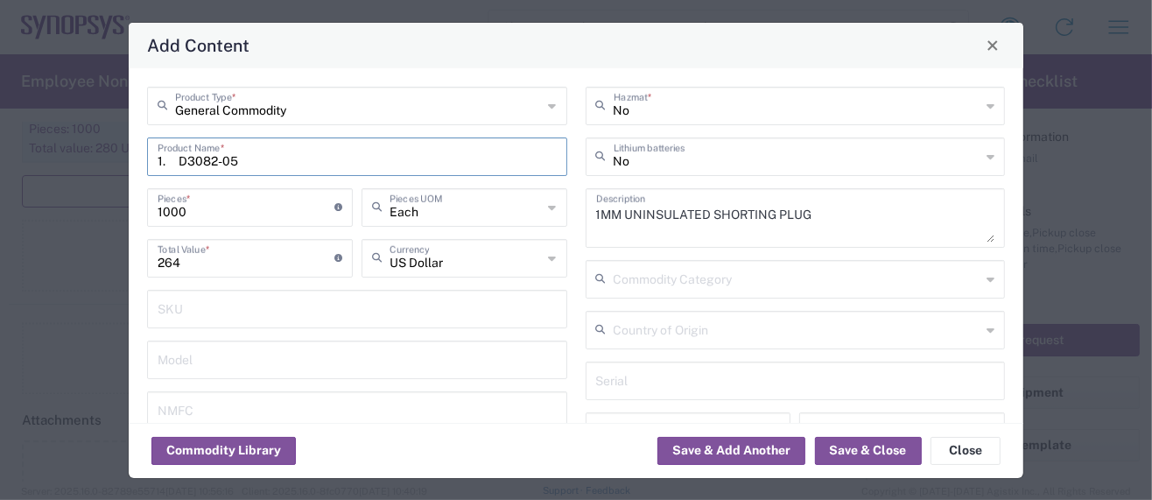
drag, startPoint x: 182, startPoint y: 161, endPoint x: 57, endPoint y: 147, distance: 125.9
click at [57, 148] on div "Add Content General Commodity Product Type * 1. D3082-05 Product Name * 1000 Pi…" at bounding box center [576, 250] width 1152 height 500
type input "D3082-05"
click at [712, 446] on button "Save & Add Another" at bounding box center [731, 451] width 148 height 28
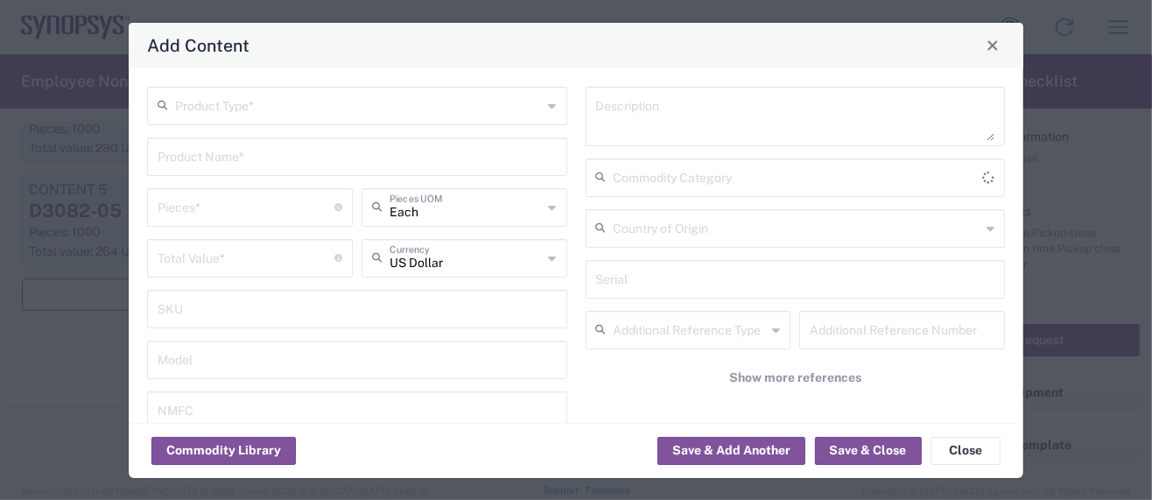
scroll to position [2305, 0]
drag, startPoint x: 866, startPoint y: 446, endPoint x: 858, endPoint y: 450, distance: 9.4
click at [867, 446] on button "Save & Close" at bounding box center [868, 451] width 107 height 28
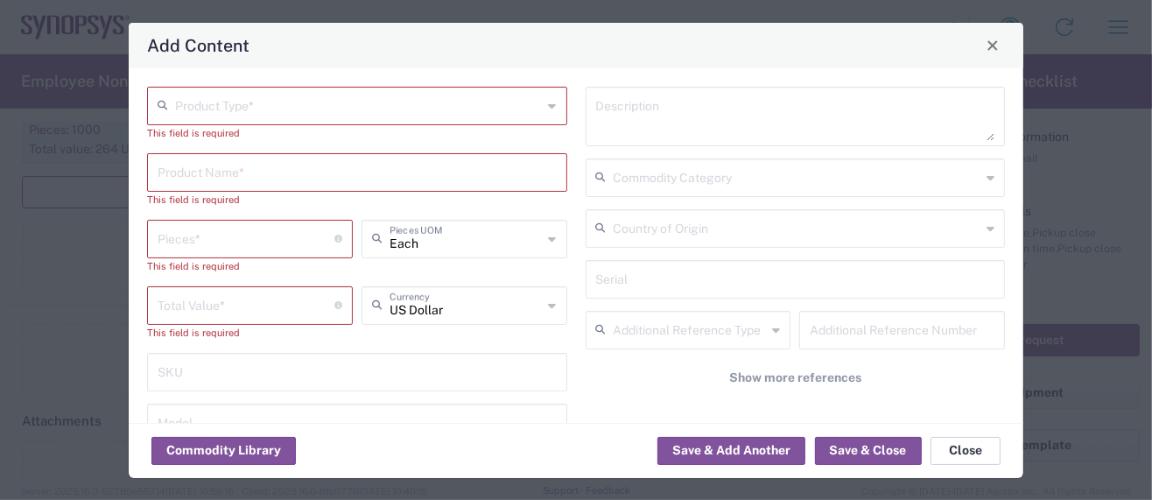
drag, startPoint x: 956, startPoint y: 450, endPoint x: 907, endPoint y: 453, distance: 49.1
click at [953, 451] on button "Close" at bounding box center [965, 451] width 70 height 28
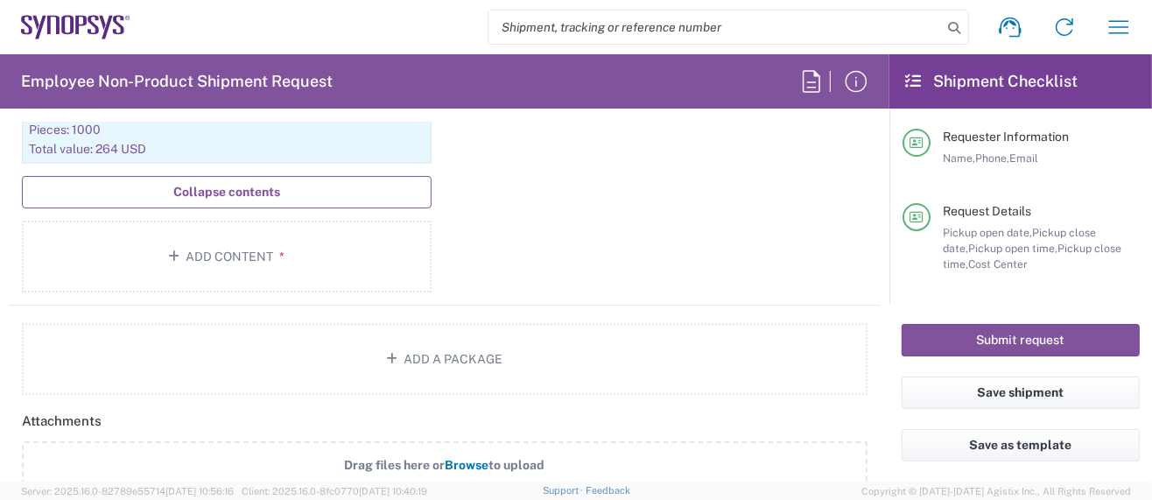
scroll to position [2071, 0]
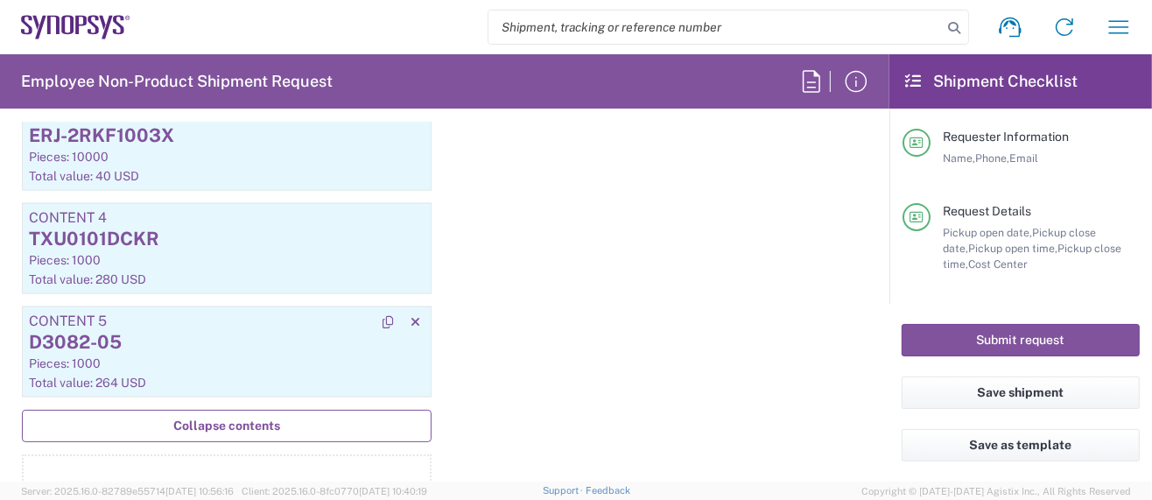
click at [132, 332] on div "D3082-05" at bounding box center [227, 342] width 396 height 26
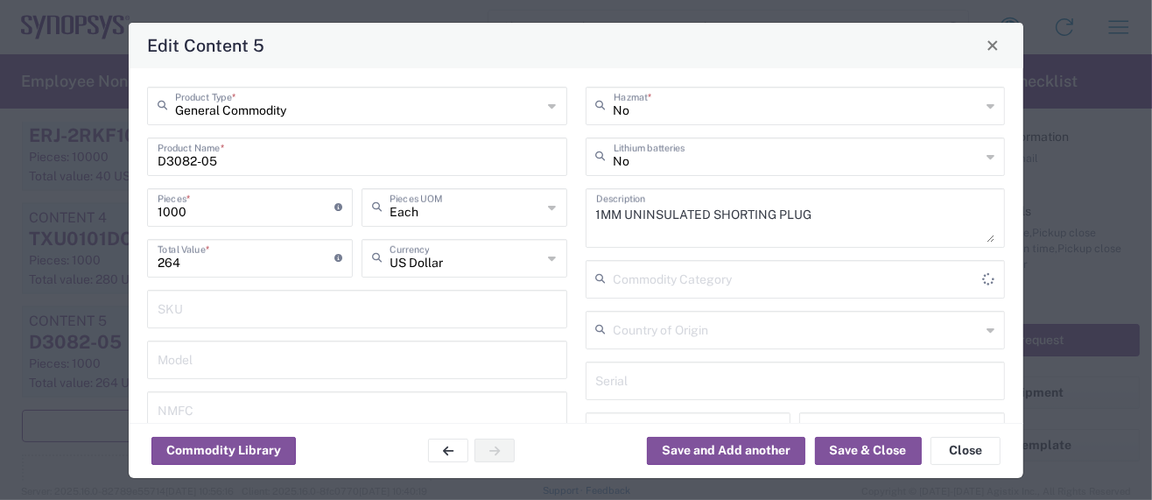
click at [132, 332] on div "General Commodity Product Type * D3082-05 Product Name * 1000 Pieces * Number o…" at bounding box center [576, 245] width 894 height 354
drag, startPoint x: 192, startPoint y: 213, endPoint x: 121, endPoint y: 214, distance: 70.9
click at [123, 214] on div "Edit Content 5 General Commodity Product Type * D3082-05 Product Name * 1000 Pi…" at bounding box center [576, 250] width 1152 height 500
type input "5"
type input "1.32"
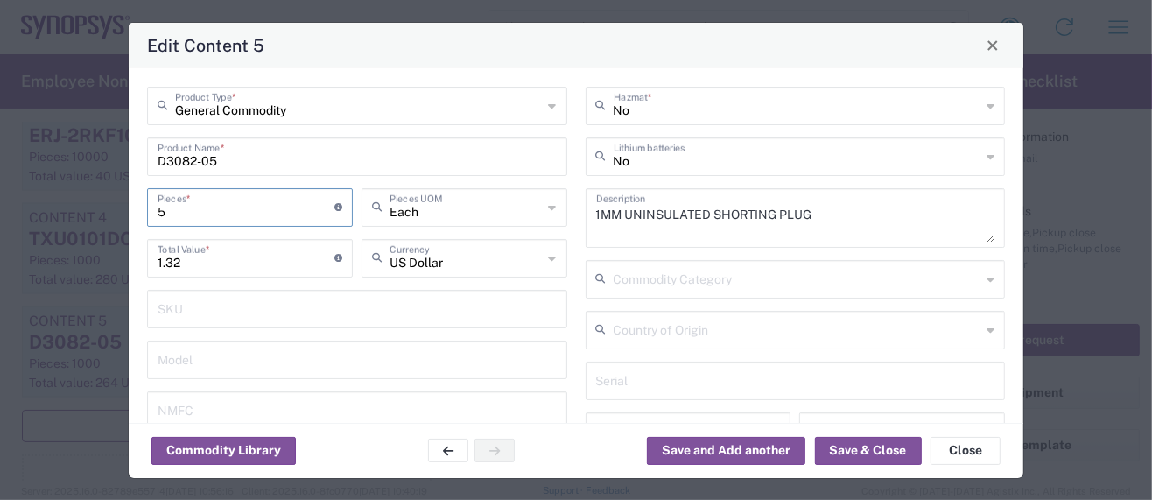
type input "50"
type input "13.2"
type input "500"
type input "132"
type input "500"
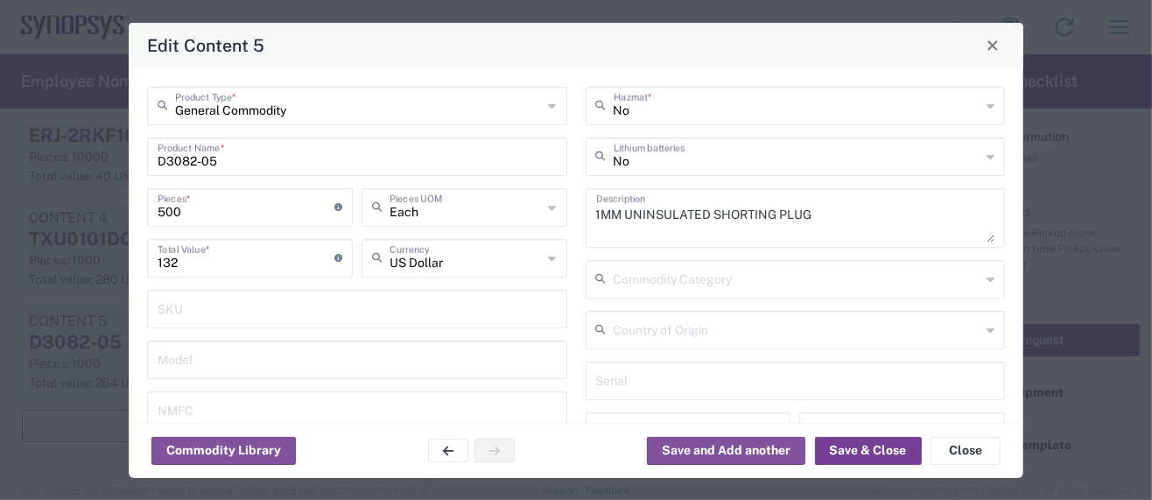
click at [850, 447] on button "Save & Close" at bounding box center [868, 451] width 107 height 28
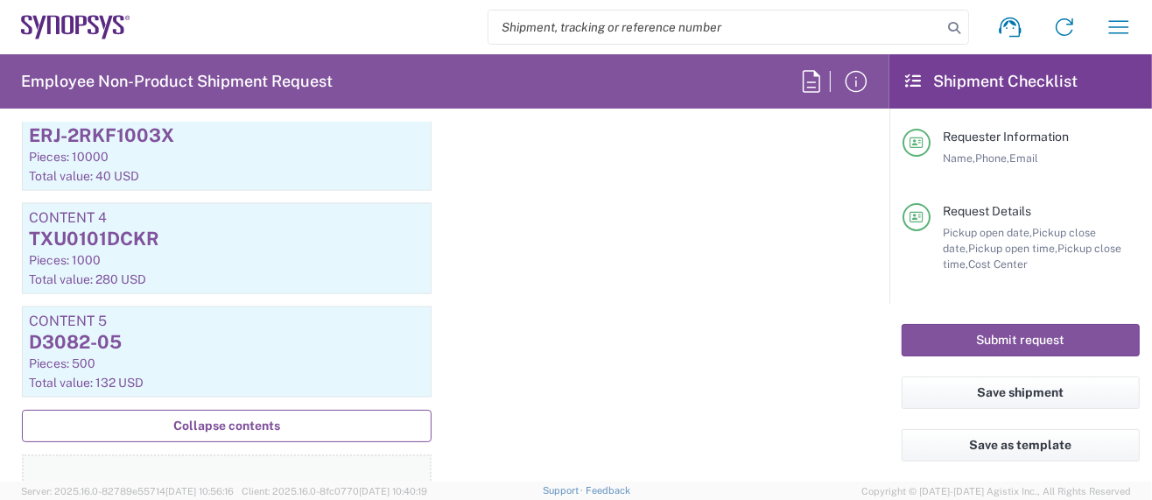
click at [219, 473] on button "Add Content *" at bounding box center [227, 490] width 410 height 72
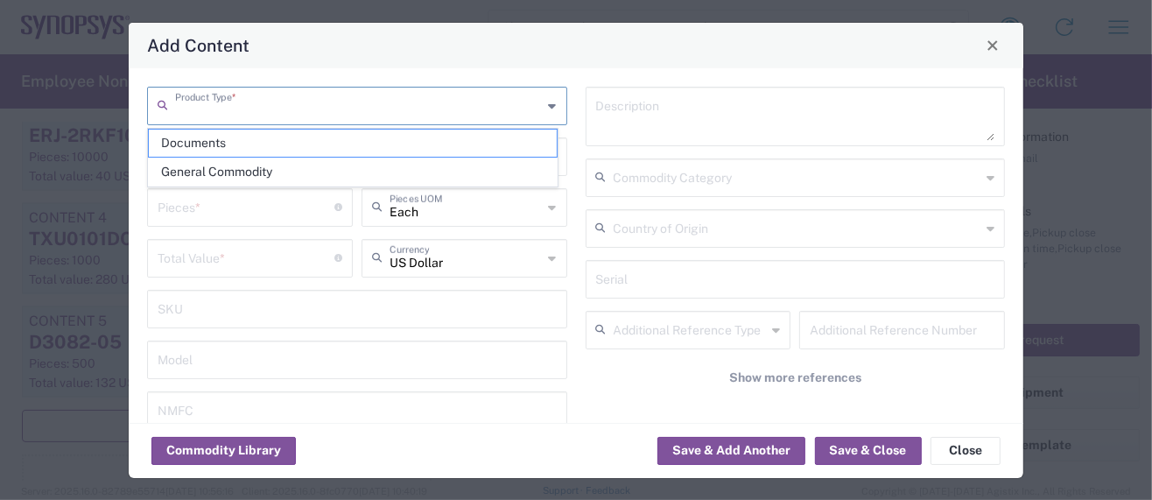
click at [262, 110] on input "text" at bounding box center [359, 104] width 368 height 31
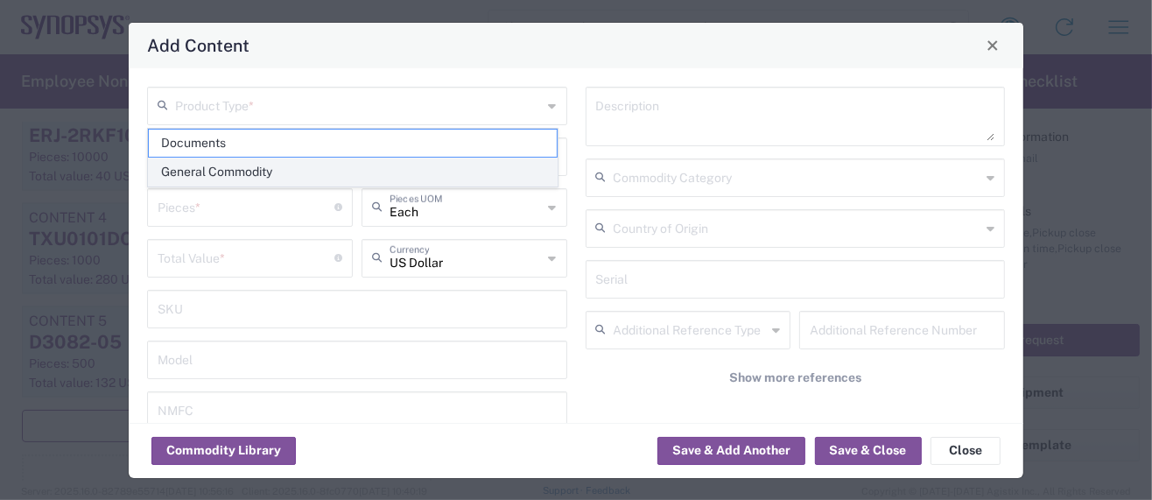
click at [249, 165] on span "General Commodity" at bounding box center [353, 171] width 408 height 27
type input "General Commodity"
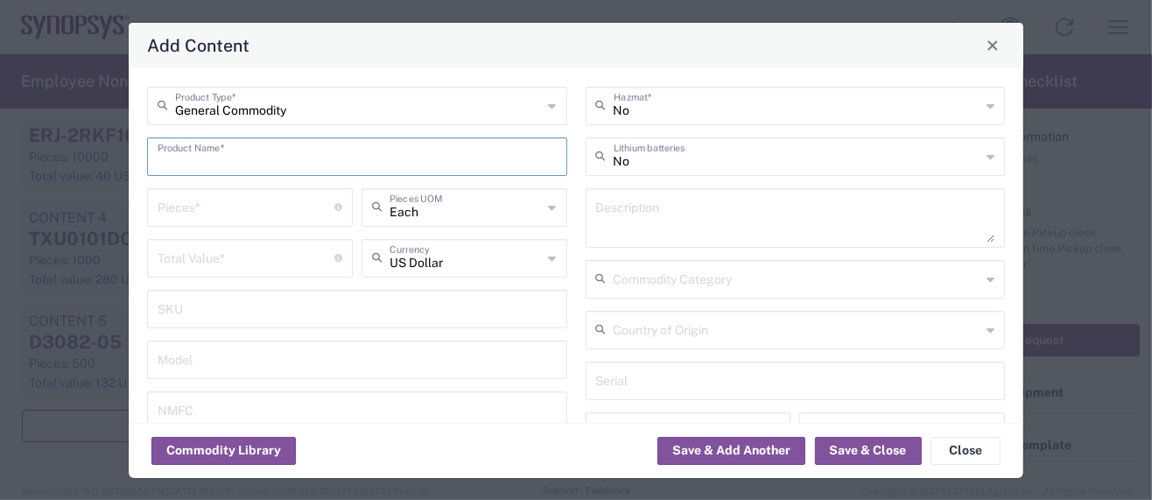
click at [248, 155] on input "text" at bounding box center [357, 155] width 399 height 31
drag, startPoint x: 305, startPoint y: 166, endPoint x: -5, endPoint y: 113, distance: 315.2
click at [0, 113] on html "Shipment request Shipment tracking Employee non-product shipment request My shi…" at bounding box center [576, 250] width 1152 height 500
paste input "6. T530D337M006ATE"
click at [183, 159] on input "6. T530D337M006ATE010" at bounding box center [351, 155] width 387 height 31
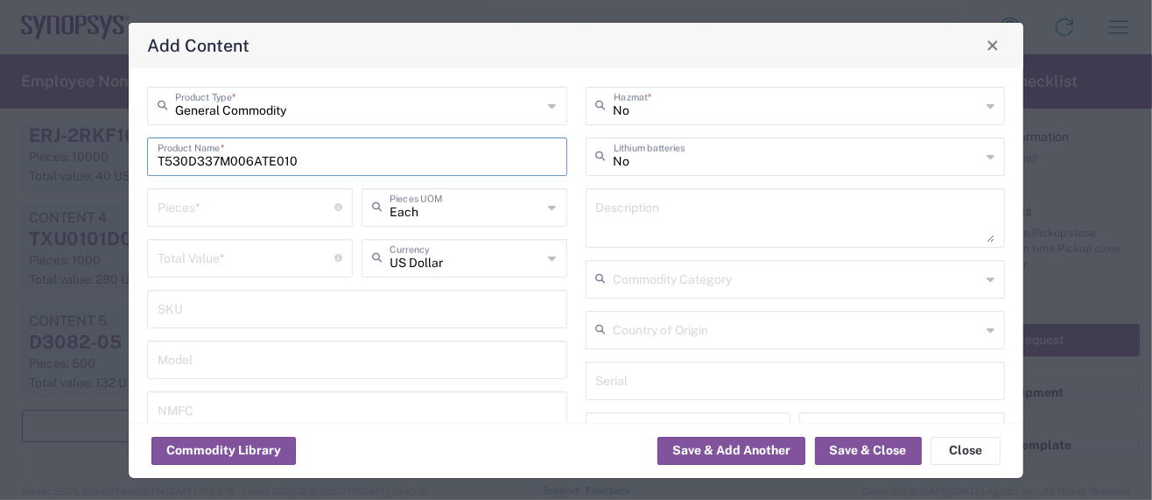
type input "T530D337M006ATE010"
click at [634, 207] on textarea at bounding box center [795, 217] width 399 height 49
paste textarea "CAP TANT POLY 330UF 6.3V 2917"
type textarea "CAP TANT POLY 330UF 6.3V 2917"
click at [223, 215] on input "number" at bounding box center [246, 206] width 177 height 31
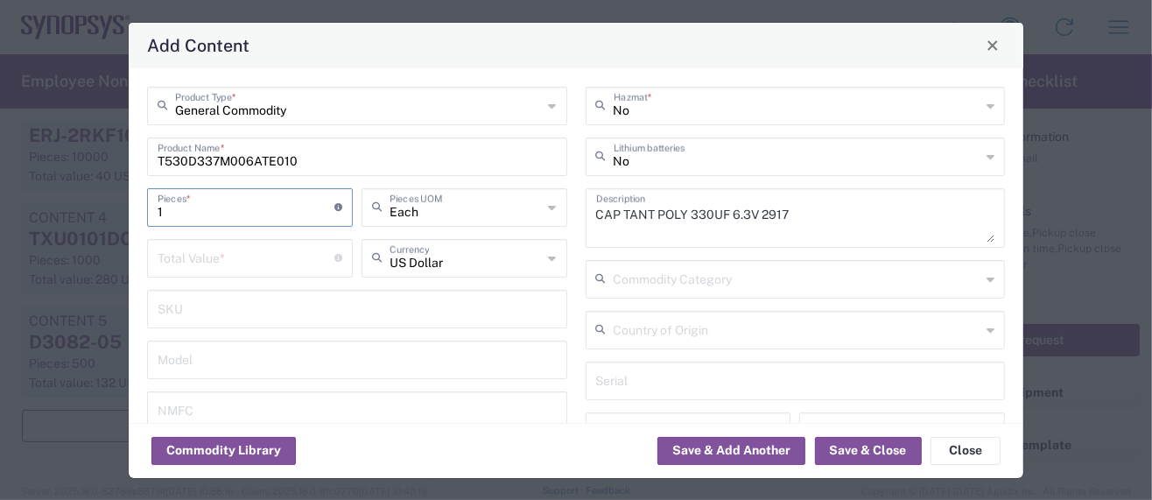
type input "1"
click at [192, 265] on input "number" at bounding box center [246, 257] width 177 height 31
paste input "3.85760"
drag, startPoint x: 168, startPoint y: 208, endPoint x: 150, endPoint y: 211, distance: 18.6
click at [150, 211] on div "1 Pieces * Number of pieces inside all the packages" at bounding box center [250, 207] width 206 height 39
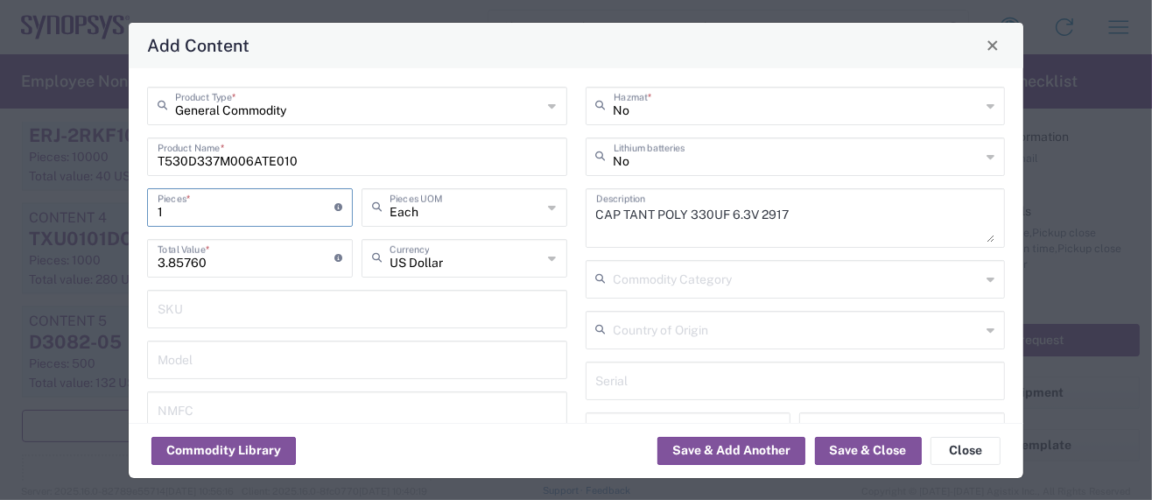
type input "3.86"
type input "15"
type input "57.9"
type input "150"
type input "579"
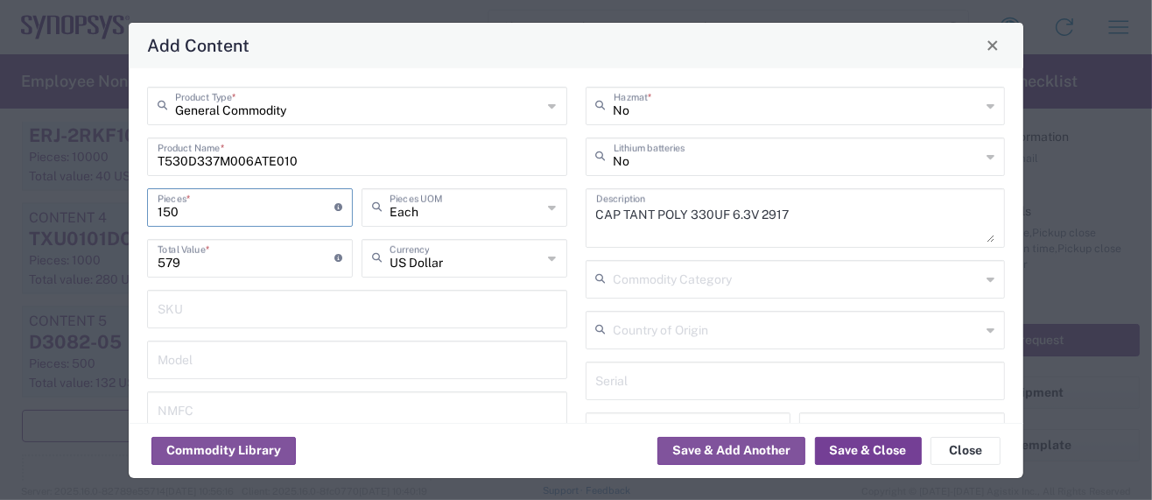
type input "150"
click at [829, 449] on button "Save & Close" at bounding box center [868, 451] width 107 height 28
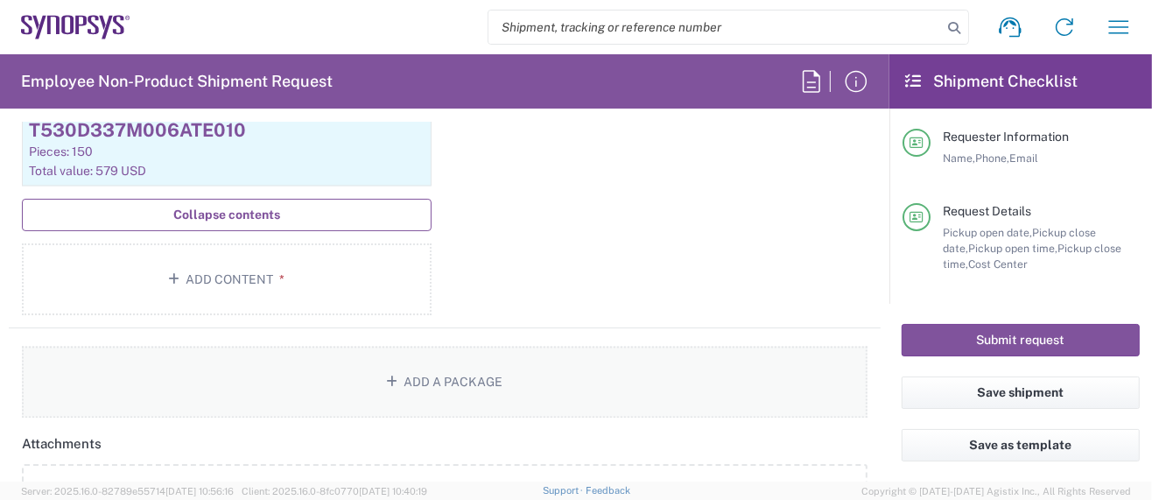
scroll to position [2407, 0]
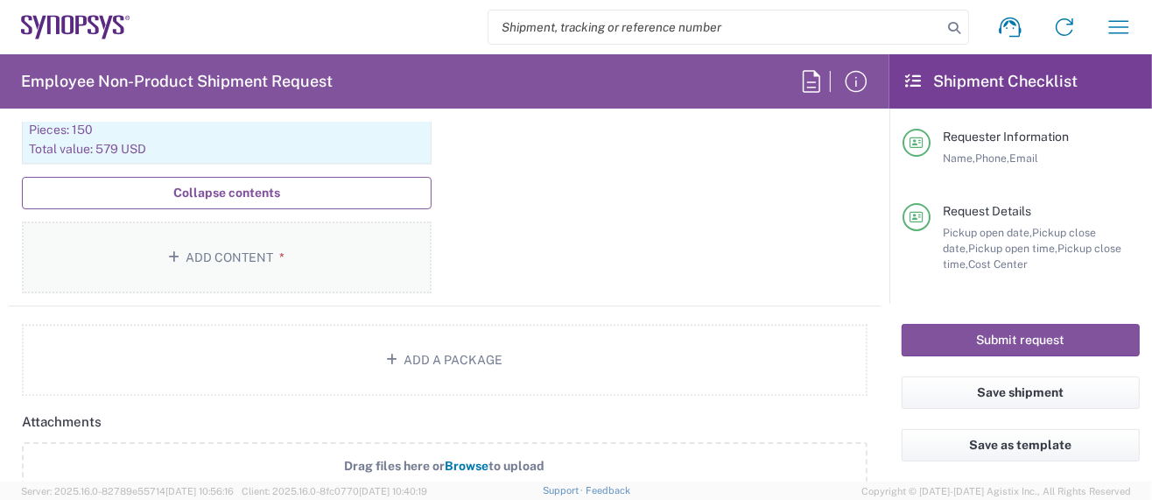
click at [216, 242] on button "Add Content *" at bounding box center [227, 257] width 410 height 72
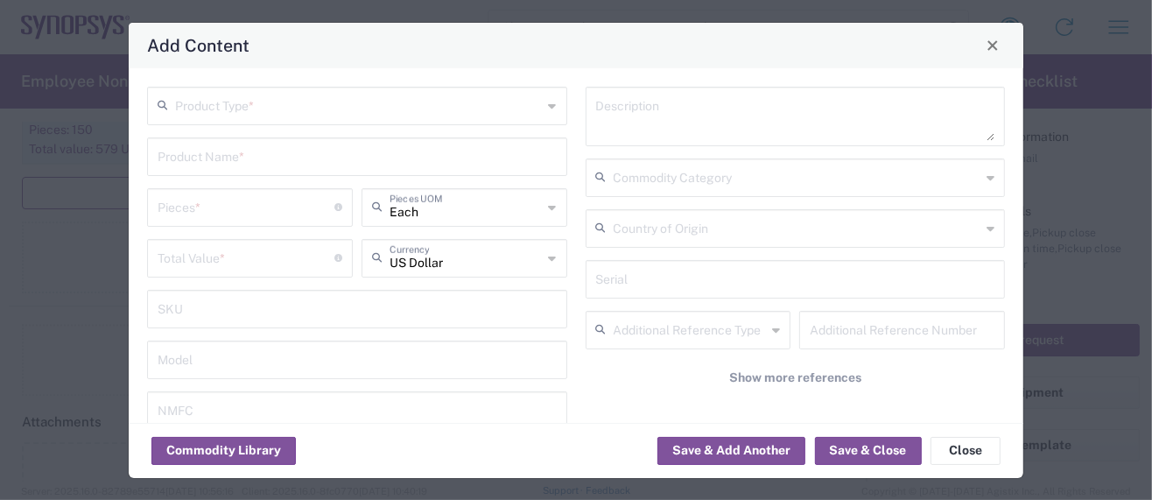
click at [280, 104] on input "text" at bounding box center [359, 104] width 368 height 31
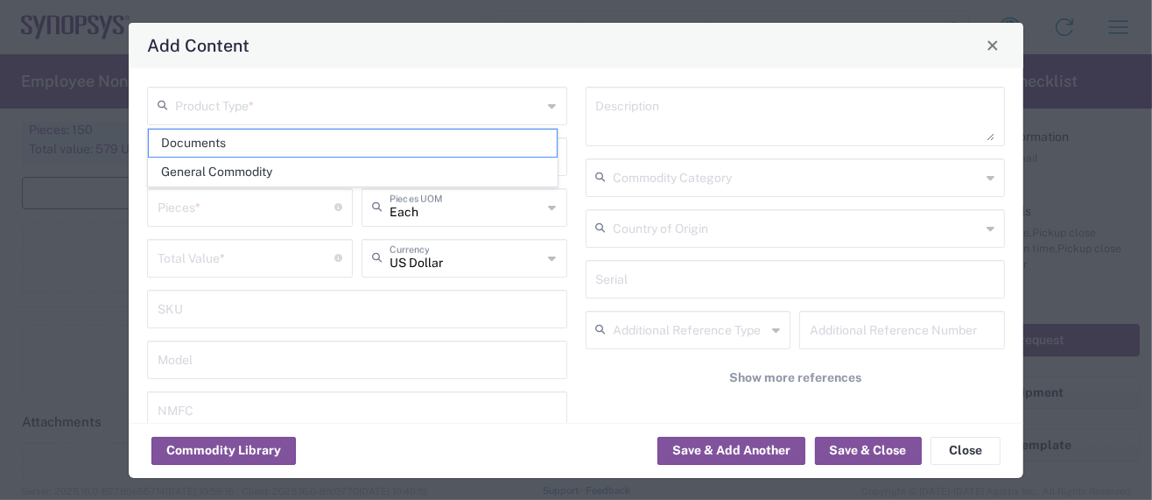
click at [261, 168] on span "General Commodity" at bounding box center [353, 171] width 408 height 27
type input "General Commodity"
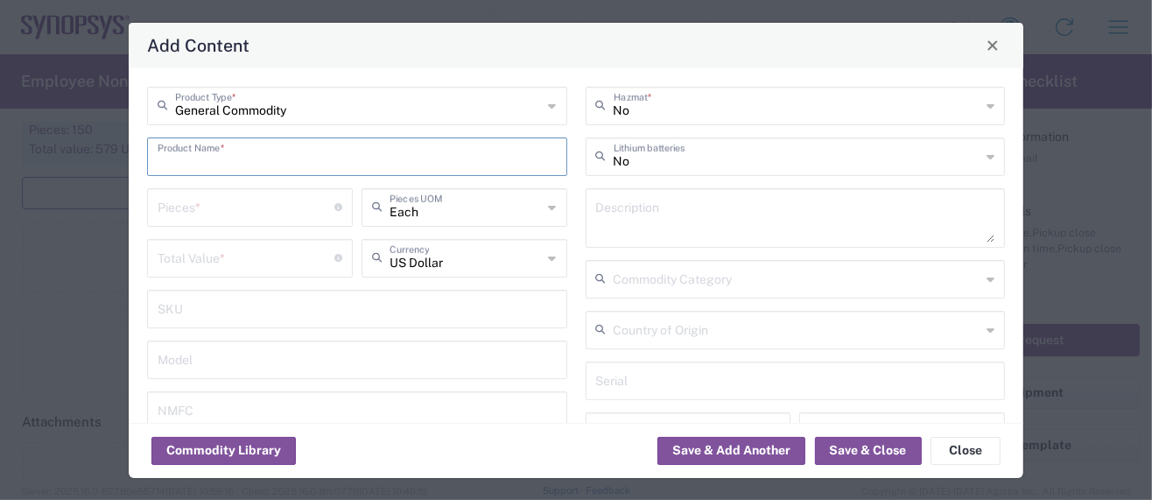
click at [214, 155] on input "text" at bounding box center [357, 155] width 399 height 31
paste input "UT111C-1340D-7H"
type input "UT111C-1340D-7H"
